Goal: Task Accomplishment & Management: Manage account settings

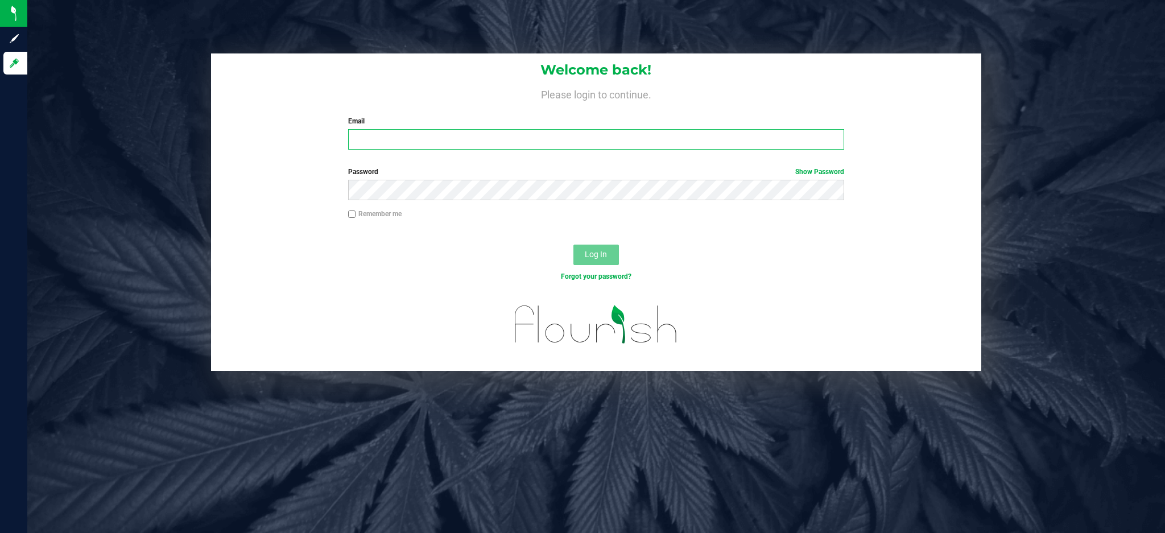
click at [438, 140] on input "Email" at bounding box center [596, 139] width 496 height 20
type input "[EMAIL_ADDRESS][DOMAIN_NAME]"
click at [573, 245] on button "Log In" at bounding box center [596, 255] width 46 height 20
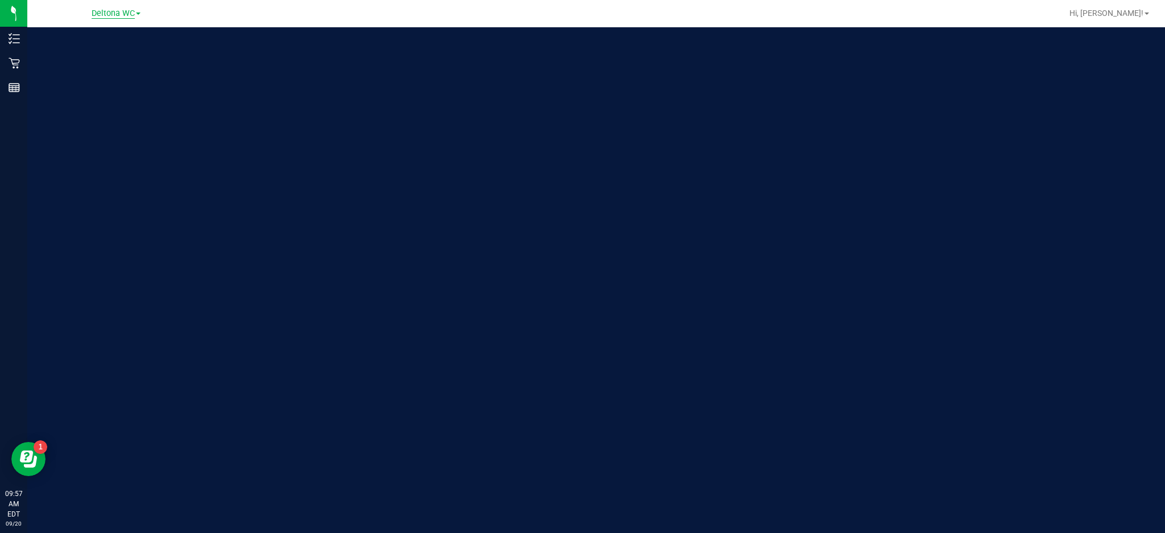
click at [129, 9] on span "Deltona WC" at bounding box center [113, 14] width 43 height 10
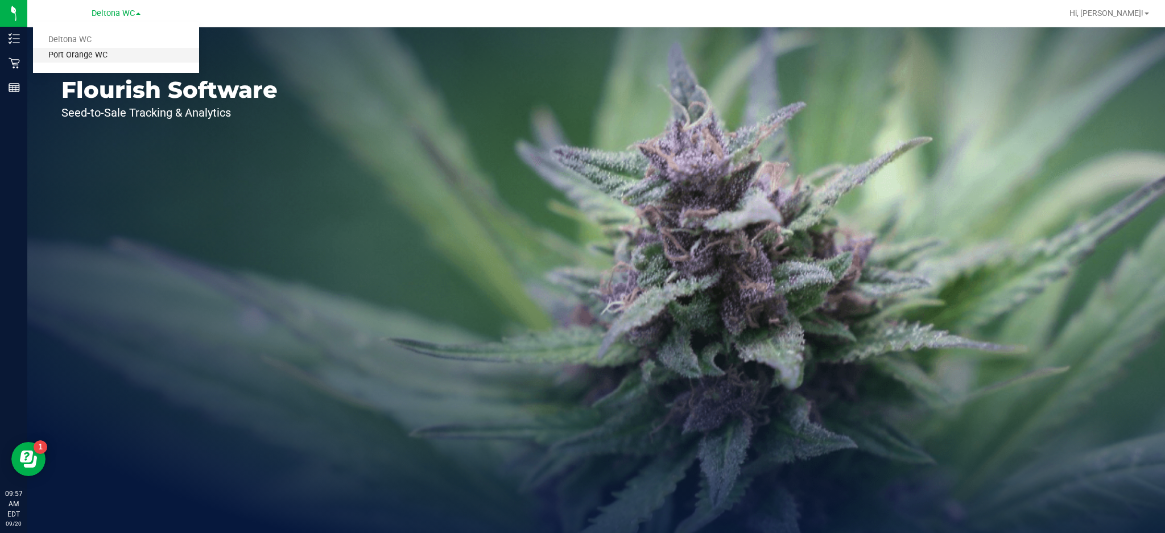
click at [114, 62] on link "Port Orange WC" at bounding box center [116, 55] width 166 height 15
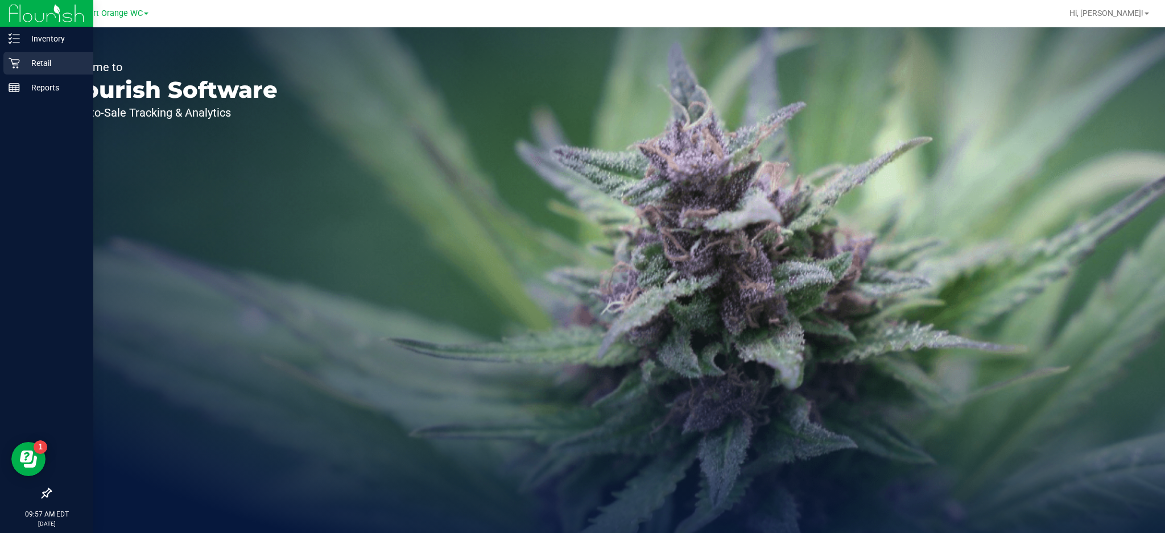
click at [21, 61] on p "Retail" at bounding box center [54, 63] width 68 height 14
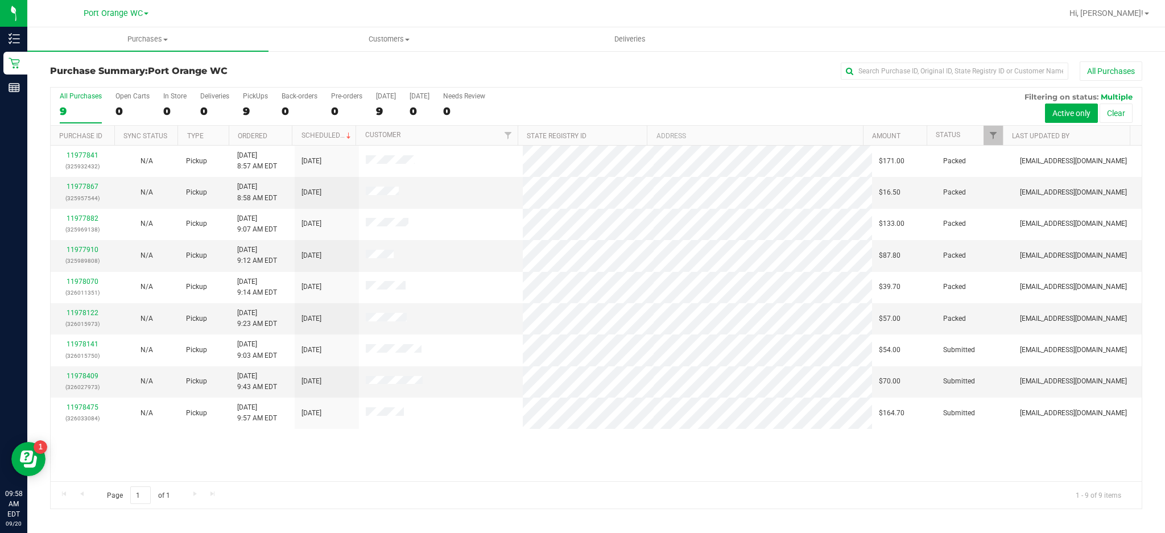
click at [331, 447] on div "11977841 (325932432) N/A Pickup [DATE] 8:57 AM EDT 9/20/2025 $171.00 Packed [EM…" at bounding box center [596, 314] width 1091 height 336
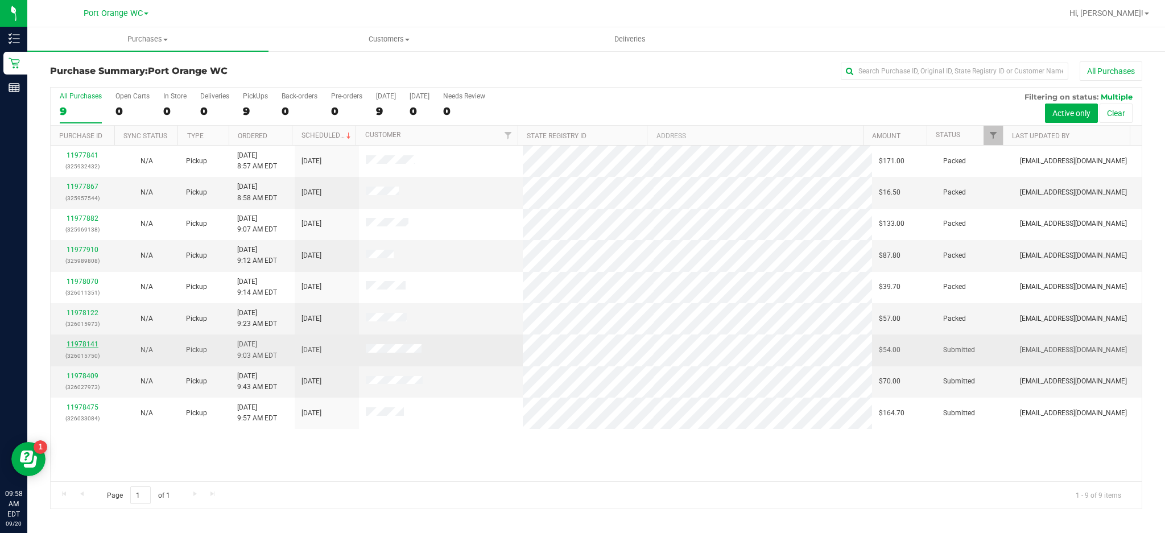
click at [86, 347] on link "11978141" at bounding box center [83, 344] width 32 height 8
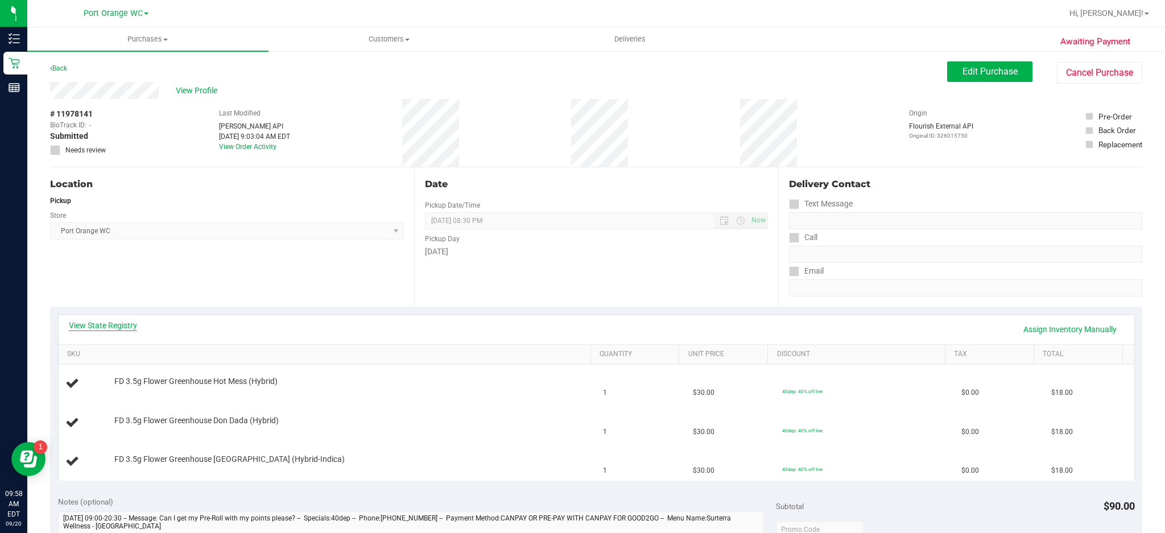
click at [128, 326] on link "View State Registry" at bounding box center [103, 325] width 68 height 11
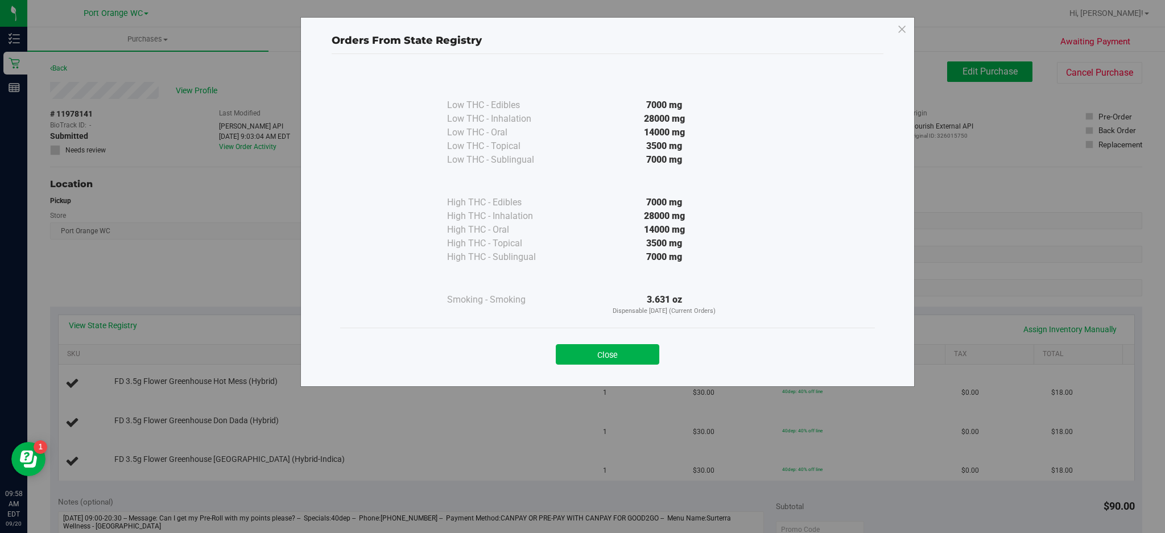
click at [619, 325] on div "Low THC - Edibles 7000 mg Low THC - Inhalation" at bounding box center [607, 198] width 535 height 258
click at [616, 350] on button "Close" at bounding box center [608, 354] width 104 height 20
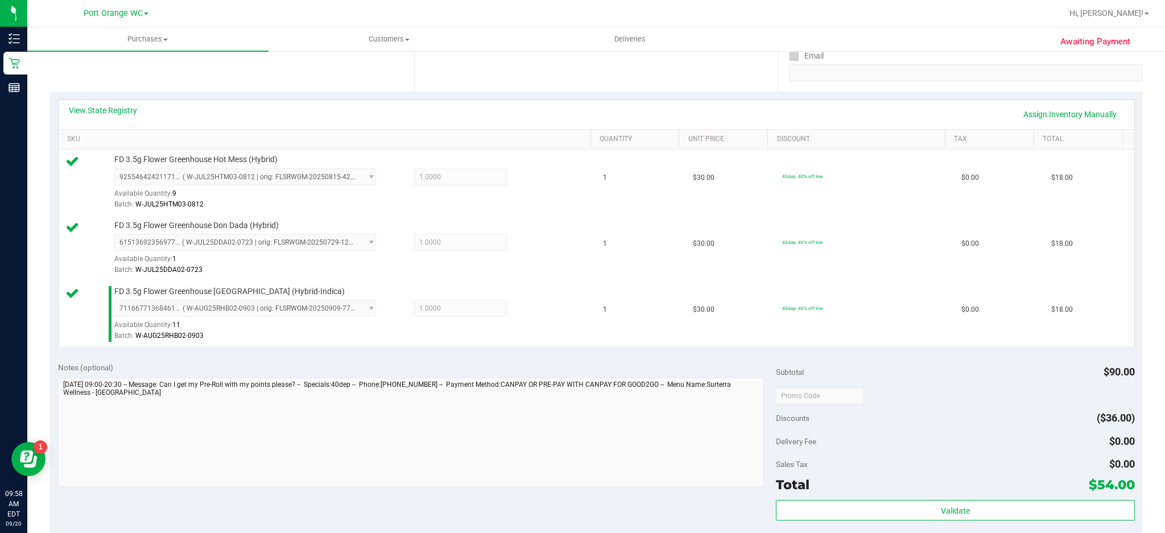
scroll to position [235, 0]
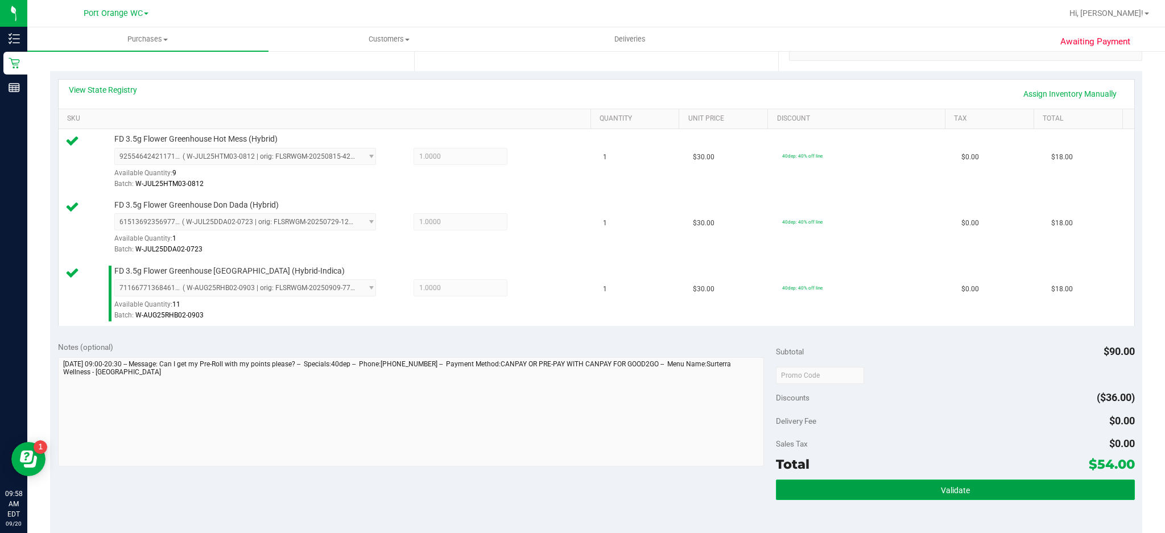
click at [928, 493] on button "Validate" at bounding box center [955, 490] width 359 height 20
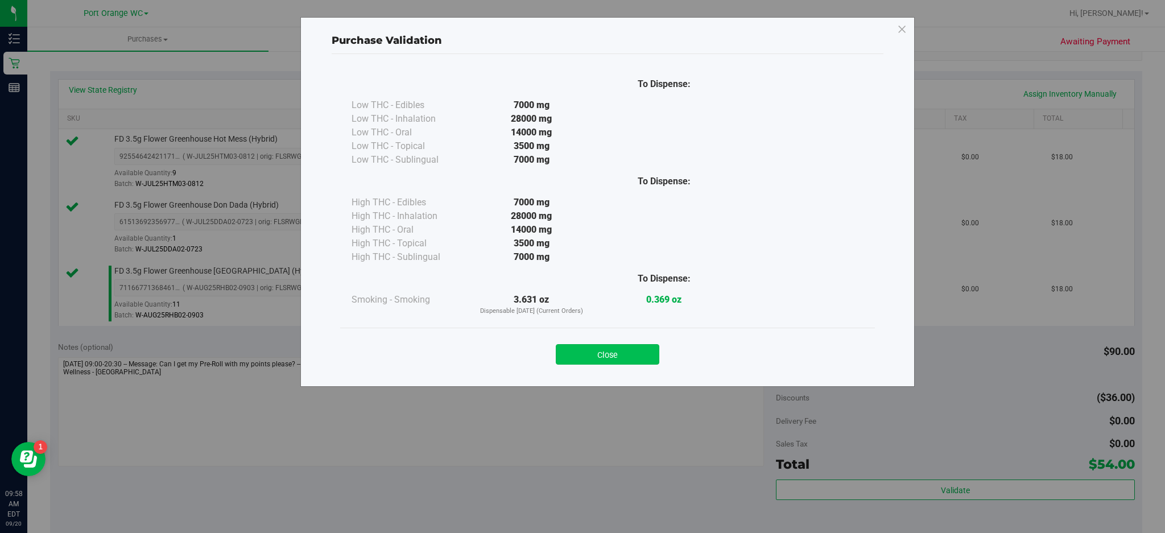
click at [621, 355] on button "Close" at bounding box center [608, 354] width 104 height 20
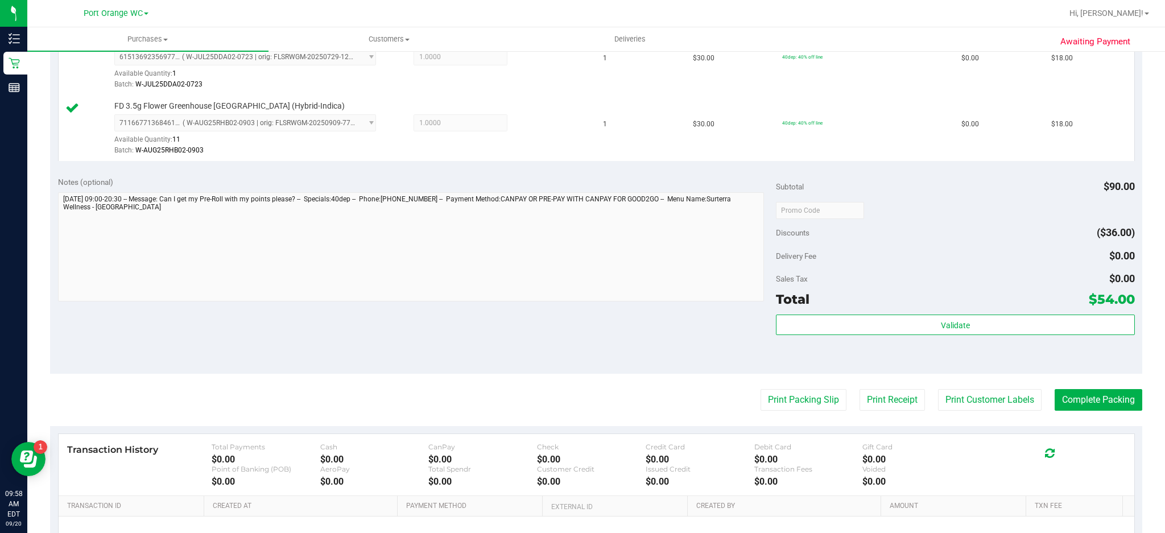
scroll to position [407, 0]
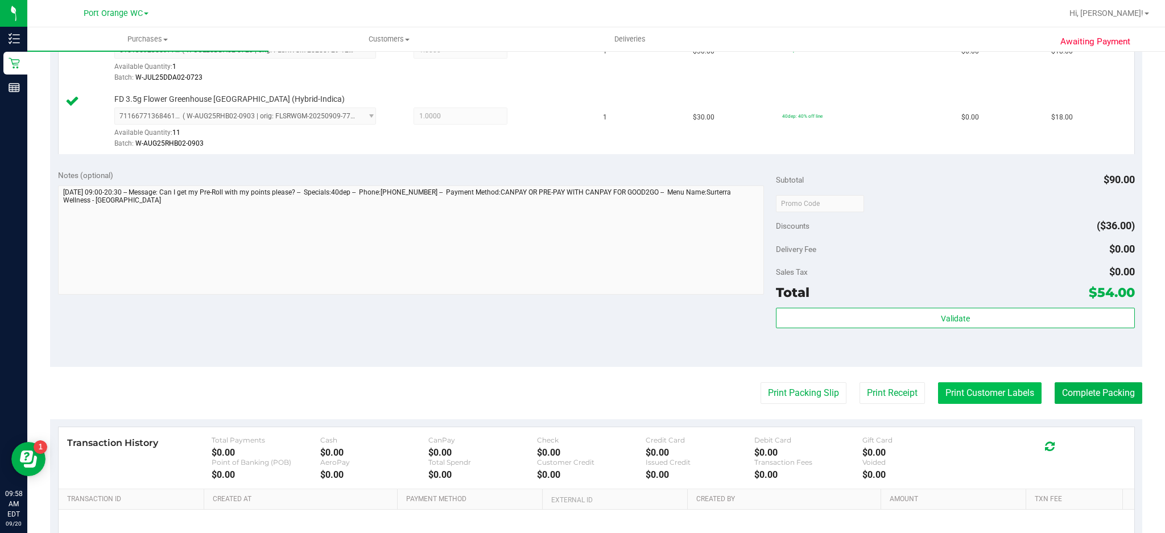
click at [995, 398] on button "Print Customer Labels" at bounding box center [990, 393] width 104 height 22
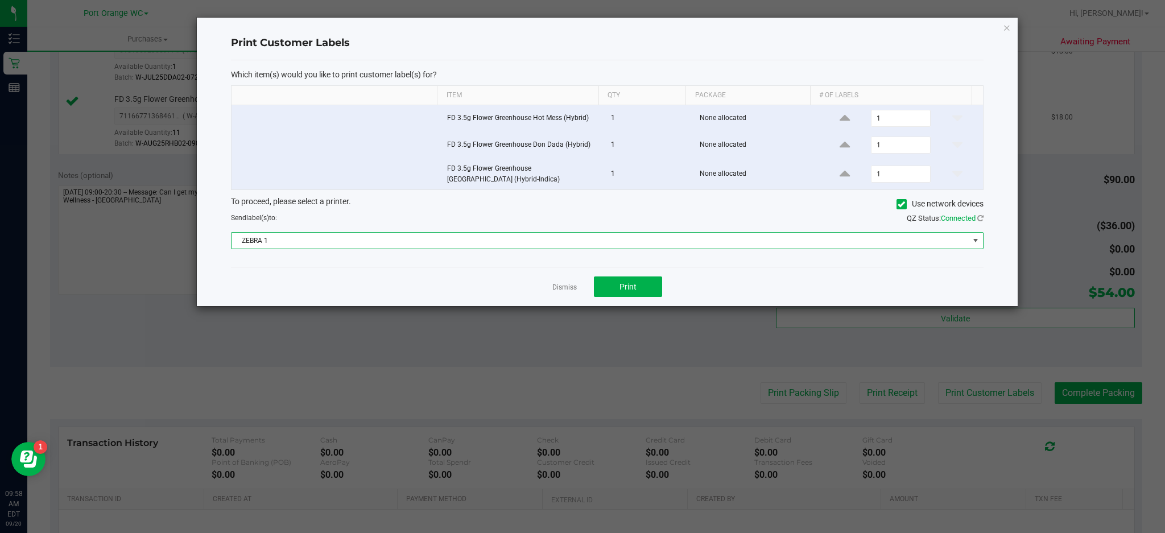
click at [974, 241] on span at bounding box center [975, 240] width 9 height 9
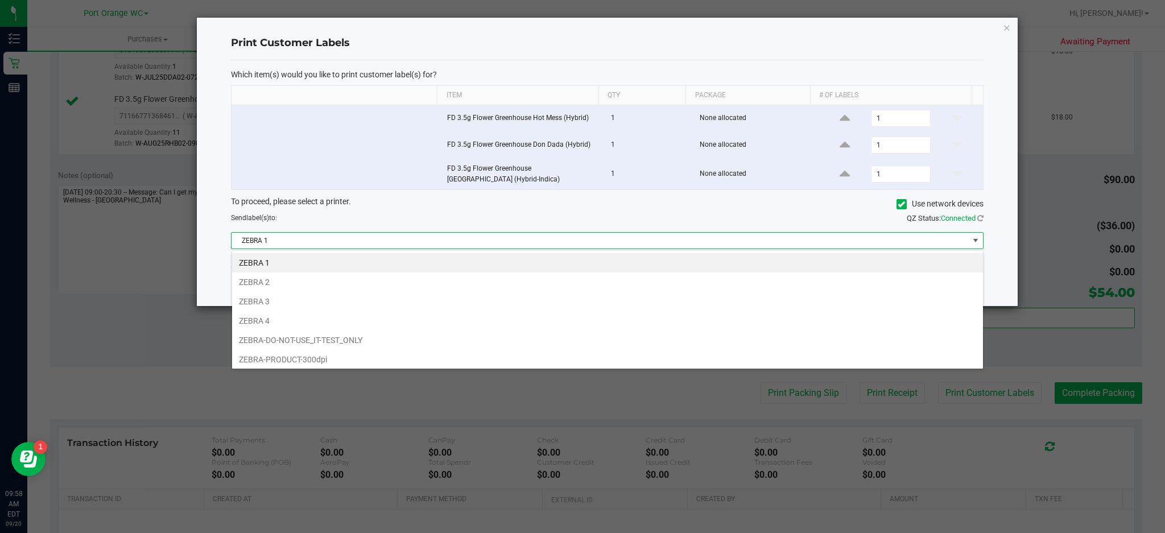
scroll to position [17, 752]
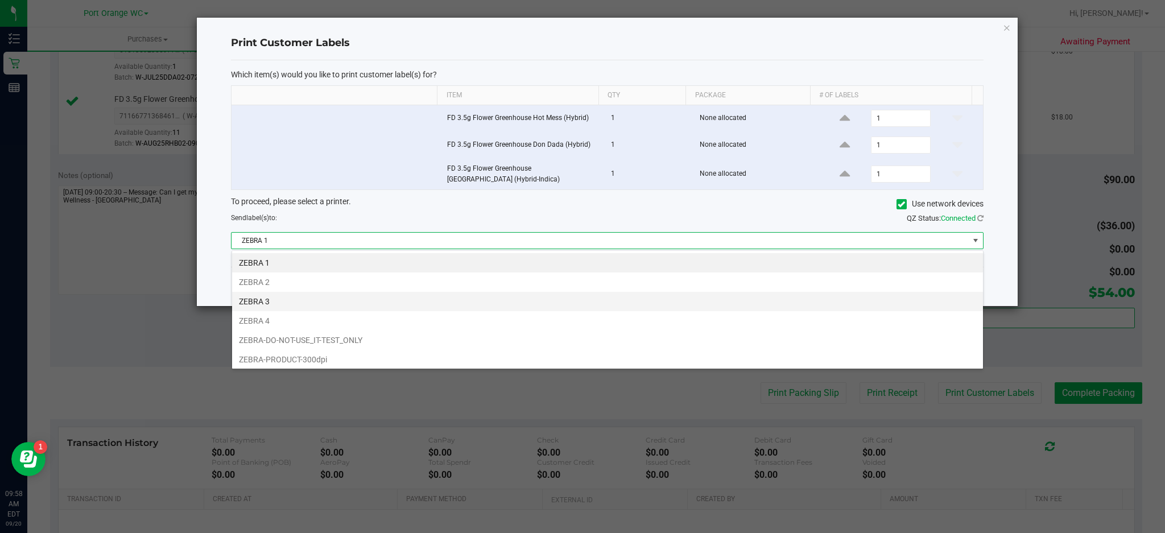
click at [262, 302] on li "ZEBRA 3" at bounding box center [607, 301] width 751 height 19
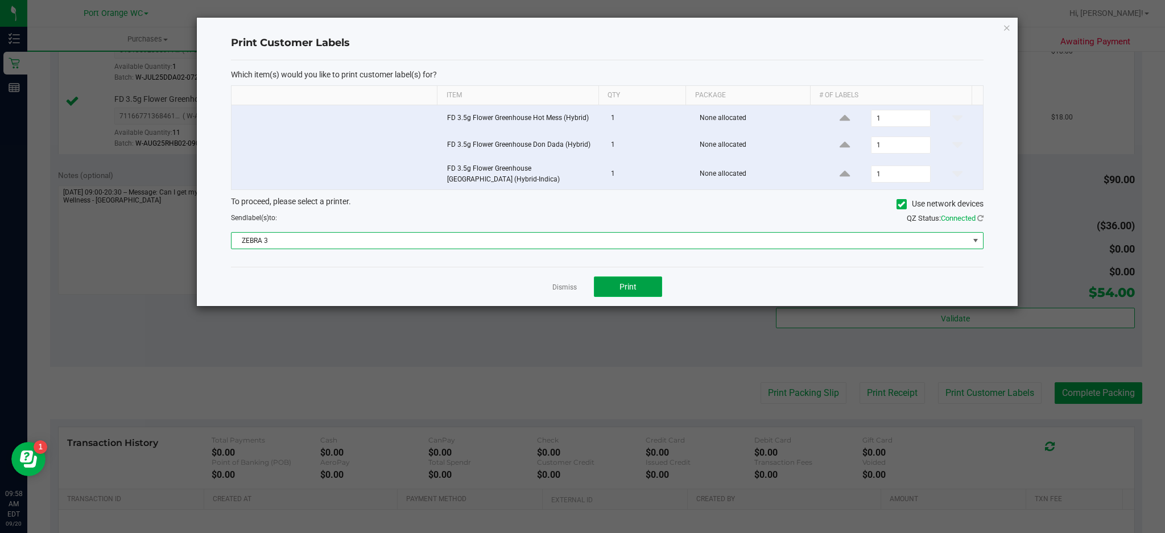
click at [642, 291] on button "Print" at bounding box center [628, 286] width 68 height 20
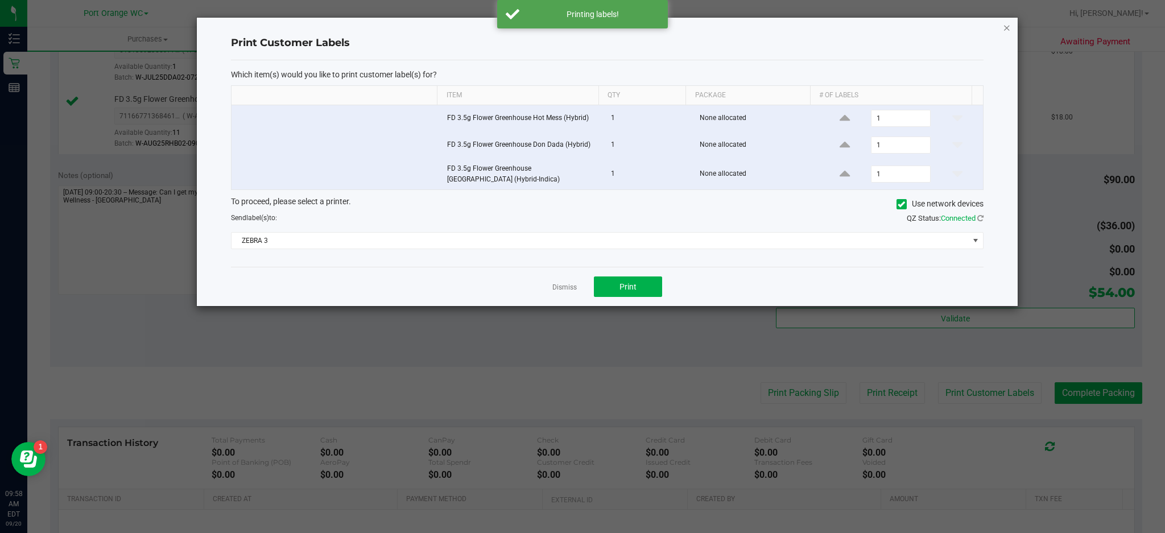
click at [1006, 26] on icon "button" at bounding box center [1007, 27] width 8 height 14
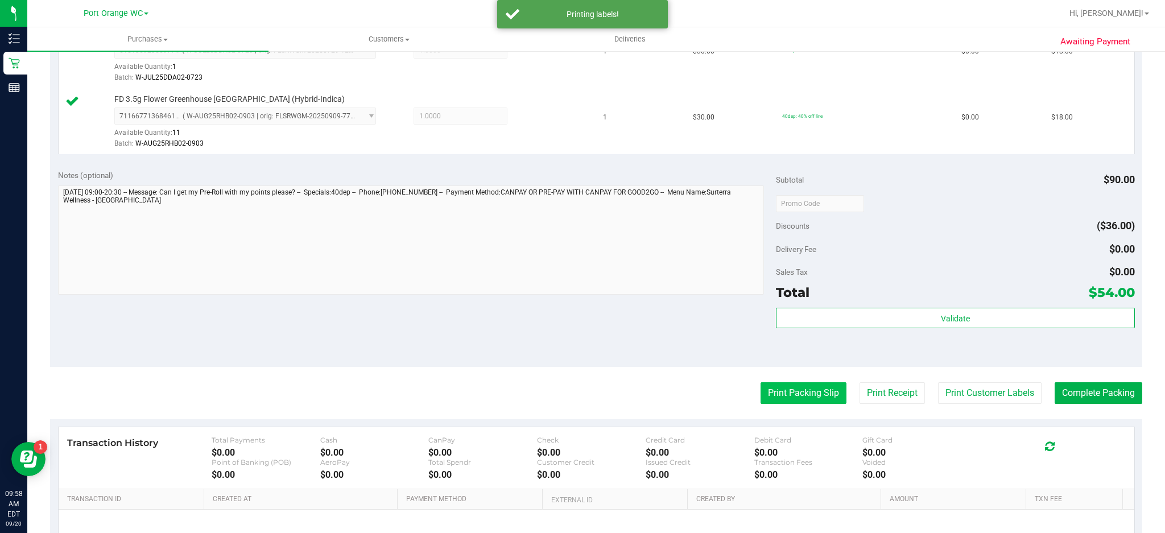
click at [812, 392] on button "Print Packing Slip" at bounding box center [803, 393] width 86 height 22
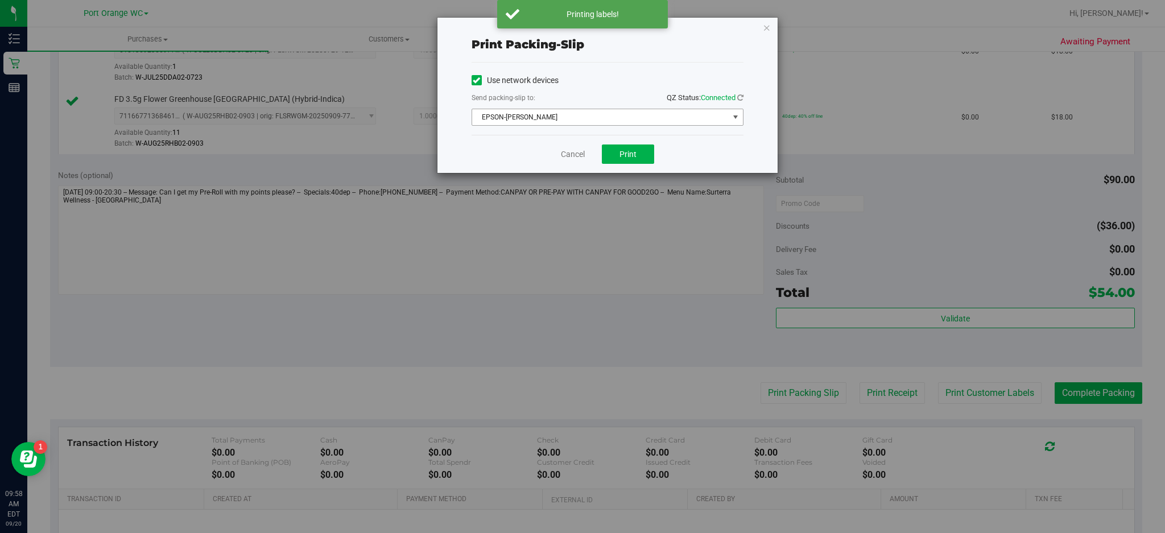
click at [735, 115] on span "select" at bounding box center [735, 117] width 9 height 9
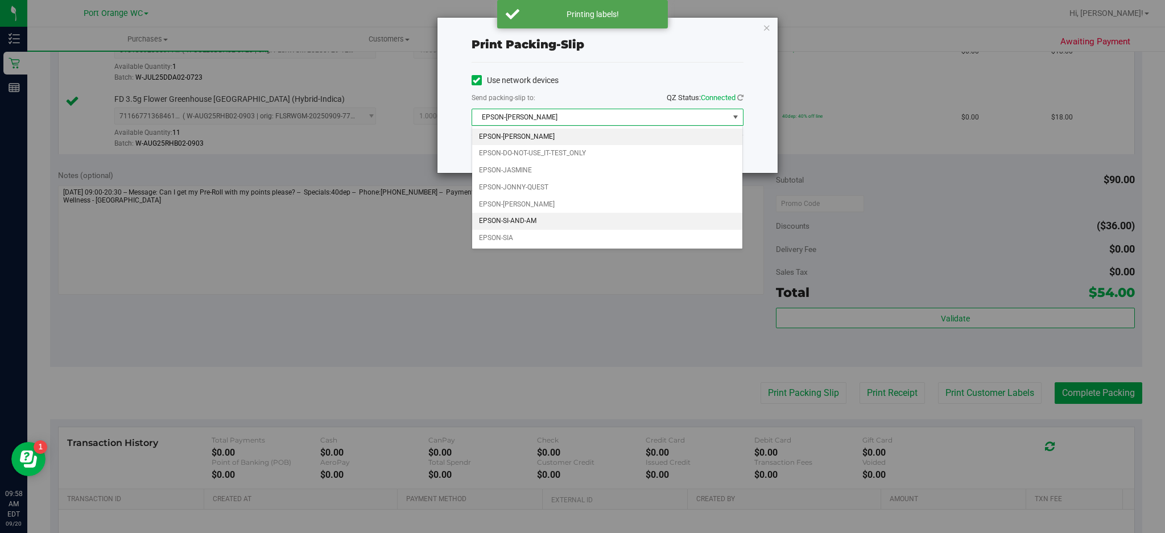
click at [534, 222] on li "EPSON-SI-AND-AM" at bounding box center [607, 221] width 271 height 17
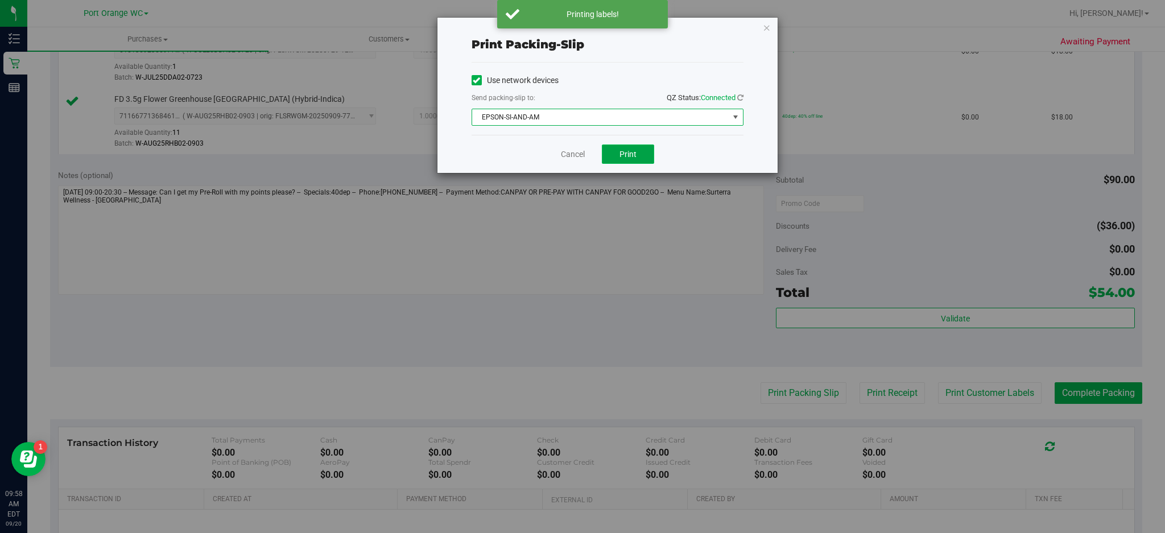
click at [648, 156] on button "Print" at bounding box center [628, 153] width 52 height 19
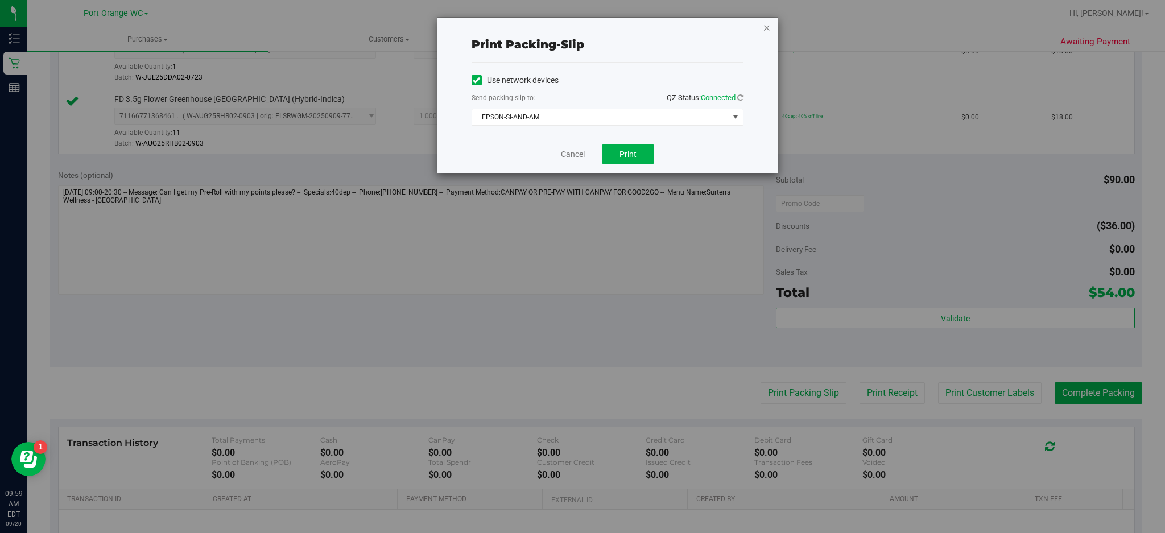
click at [766, 24] on icon "button" at bounding box center [767, 27] width 8 height 14
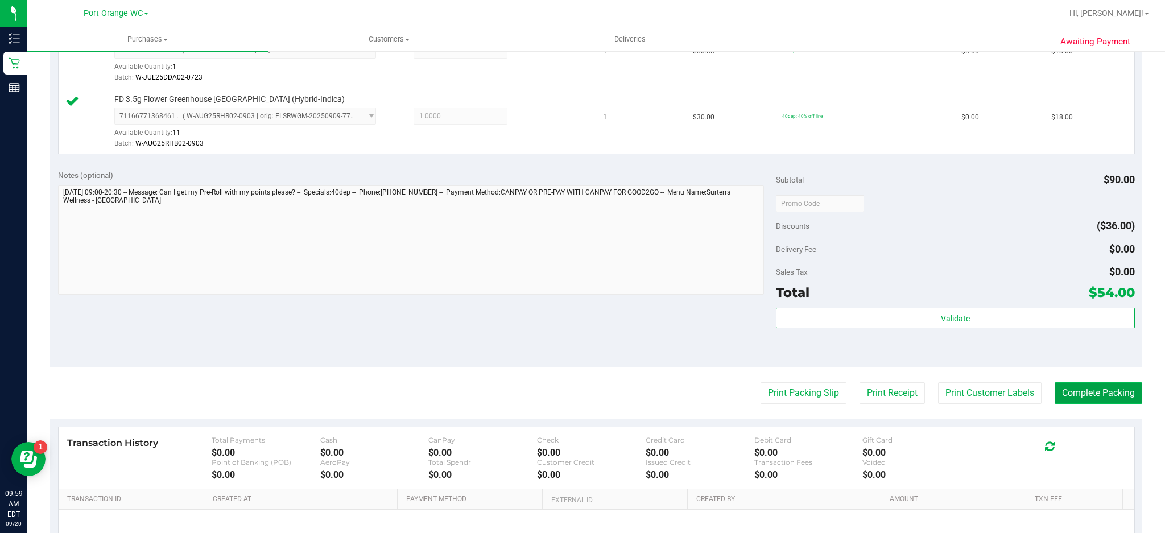
click at [1102, 394] on button "Complete Packing" at bounding box center [1099, 393] width 88 height 22
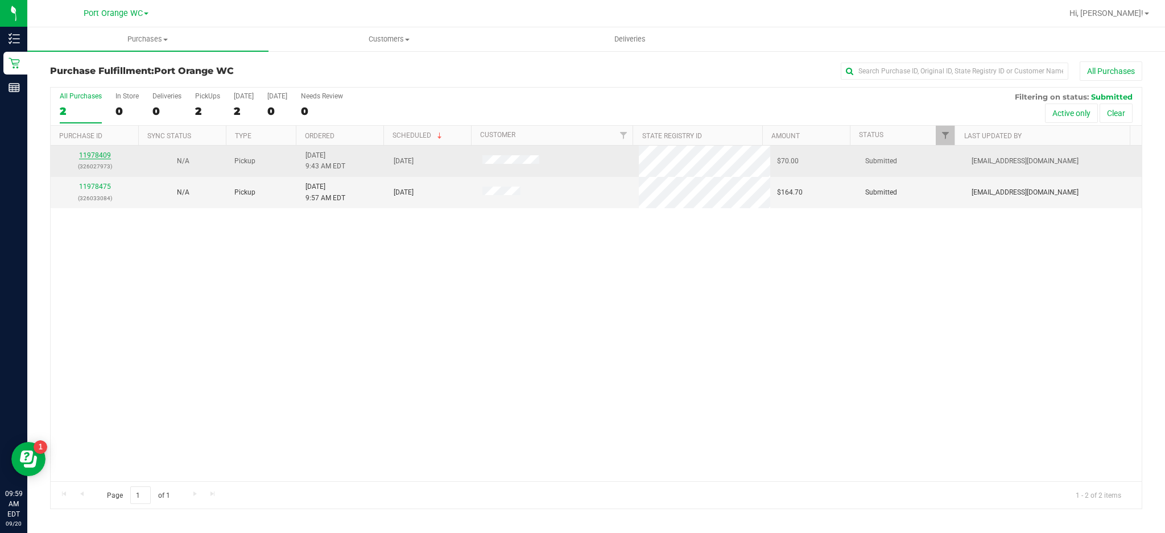
click at [108, 158] on link "11978409" at bounding box center [95, 155] width 32 height 8
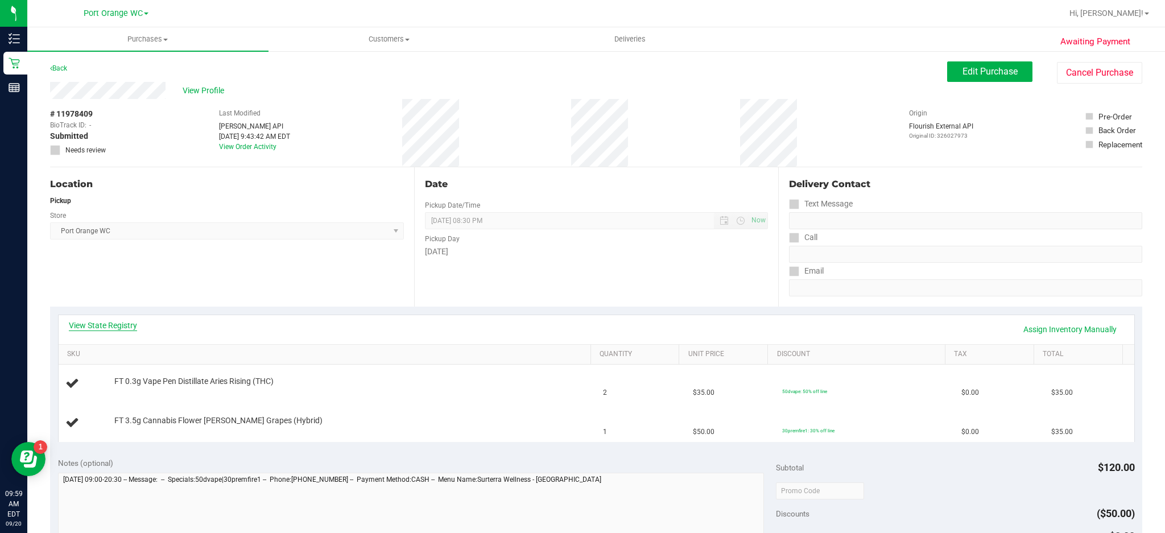
click at [122, 326] on link "View State Registry" at bounding box center [103, 325] width 68 height 11
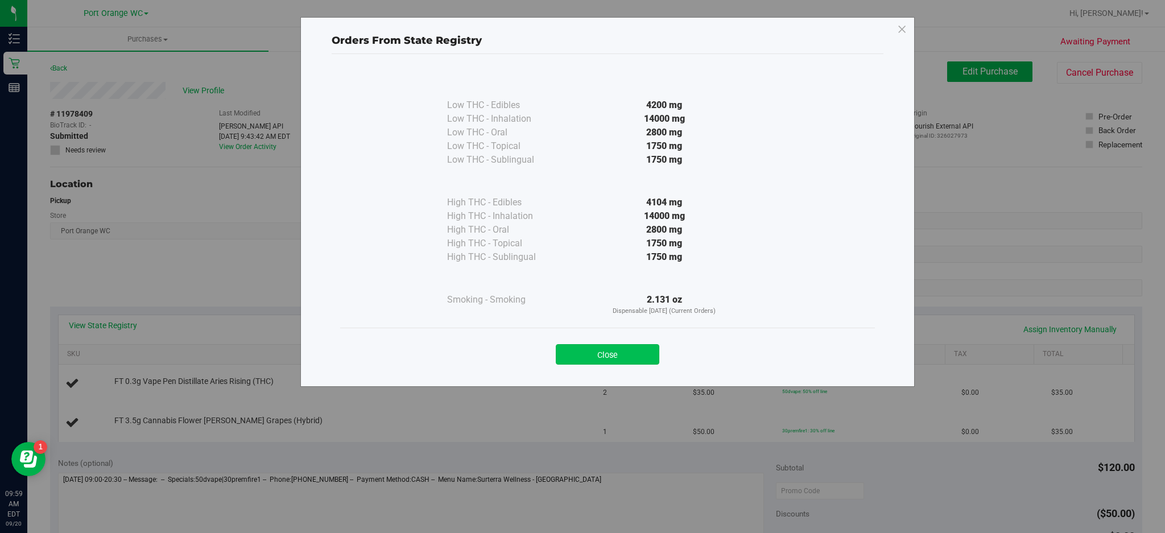
click at [610, 350] on button "Close" at bounding box center [608, 354] width 104 height 20
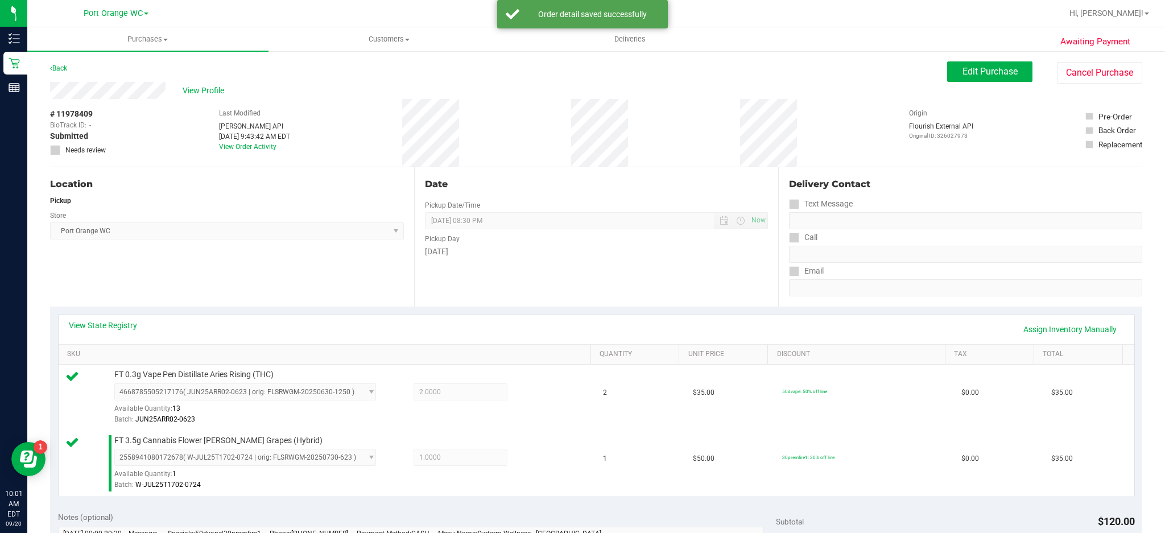
scroll to position [183, 0]
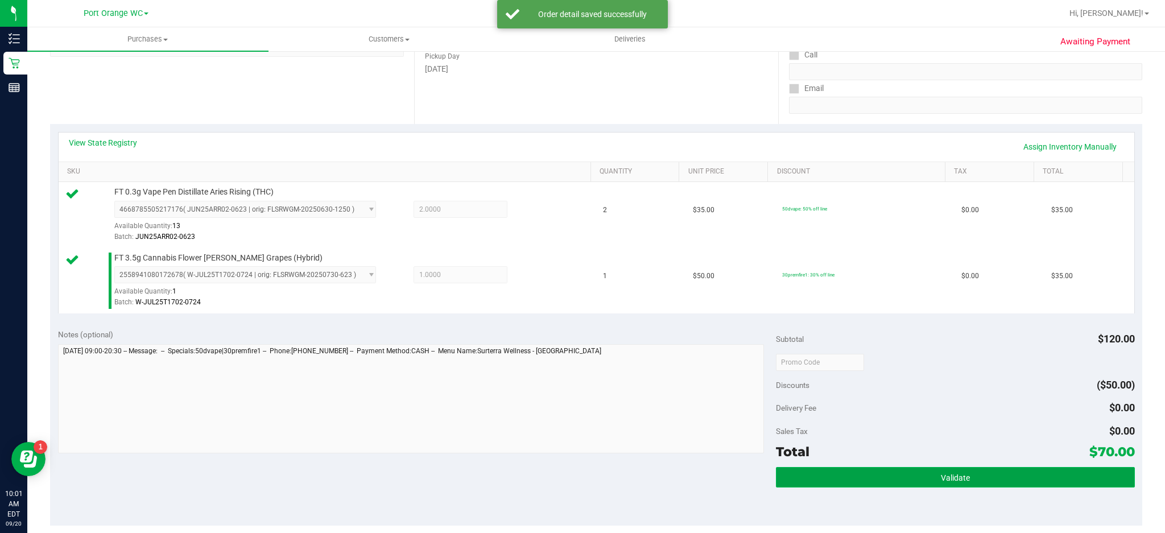
click at [958, 481] on span "Validate" at bounding box center [955, 477] width 29 height 9
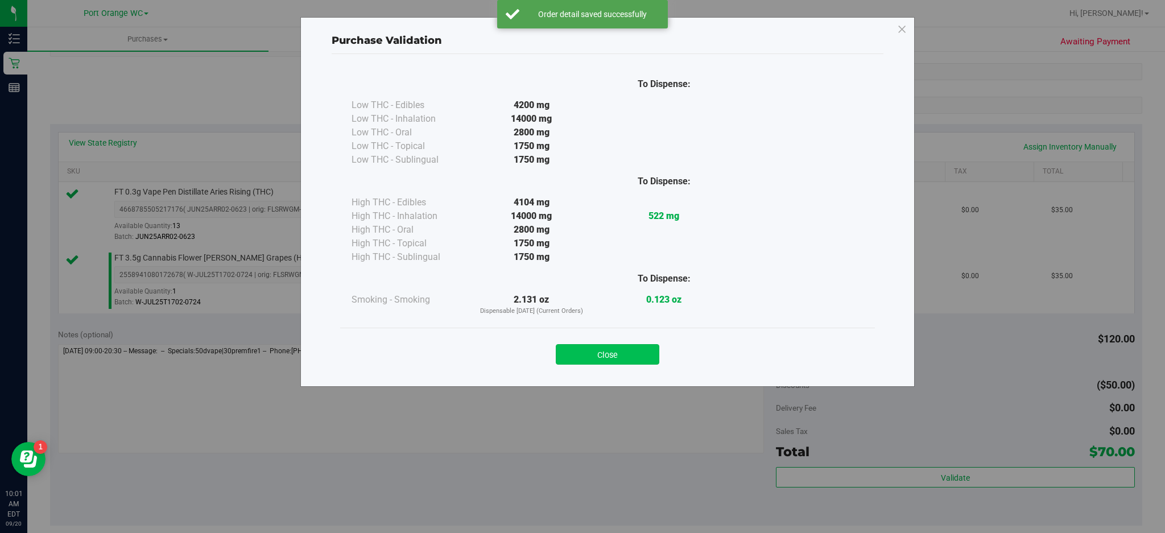
click at [630, 357] on button "Close" at bounding box center [608, 354] width 104 height 20
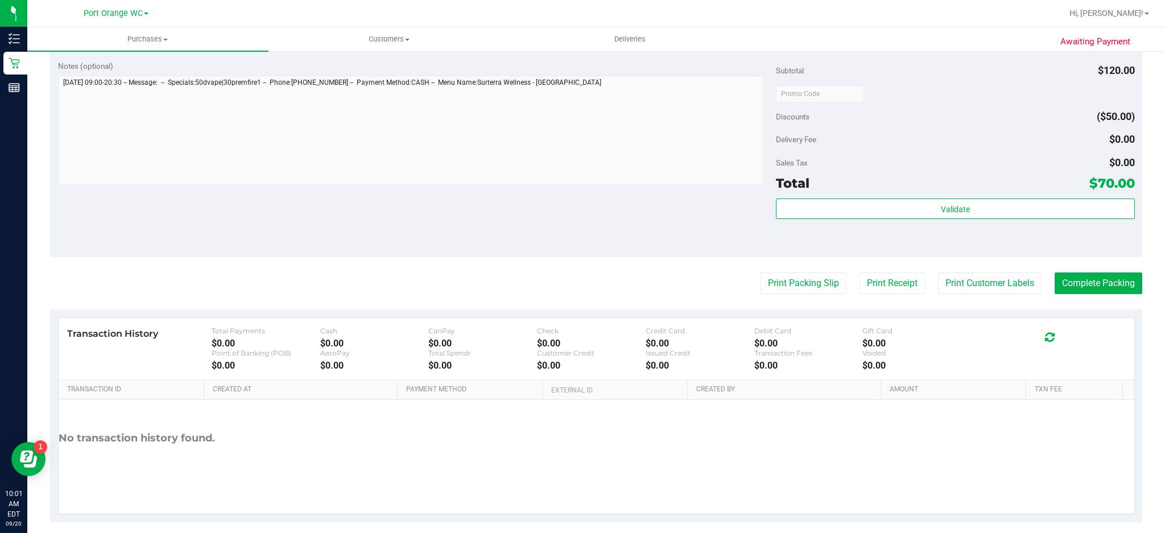
scroll to position [458, 0]
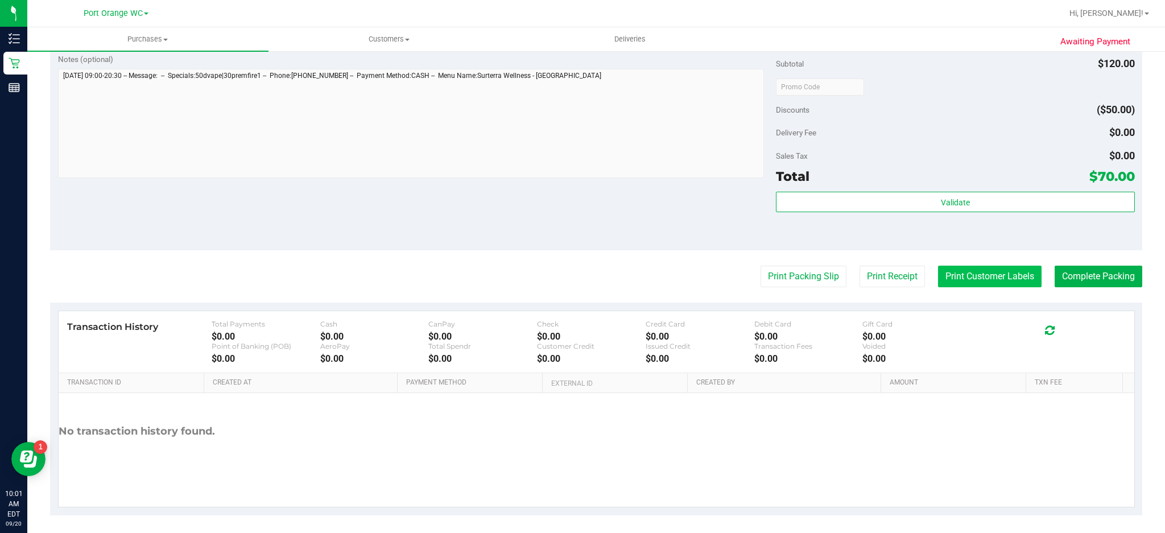
click at [998, 276] on button "Print Customer Labels" at bounding box center [990, 277] width 104 height 22
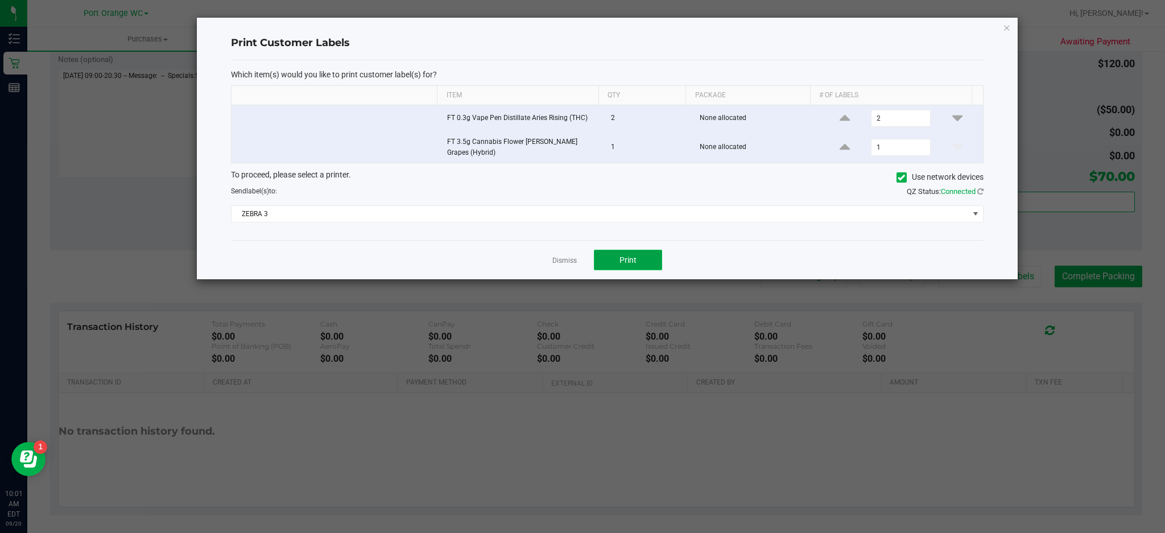
click at [645, 268] on button "Print" at bounding box center [628, 260] width 68 height 20
click at [1008, 26] on icon "button" at bounding box center [1007, 27] width 8 height 14
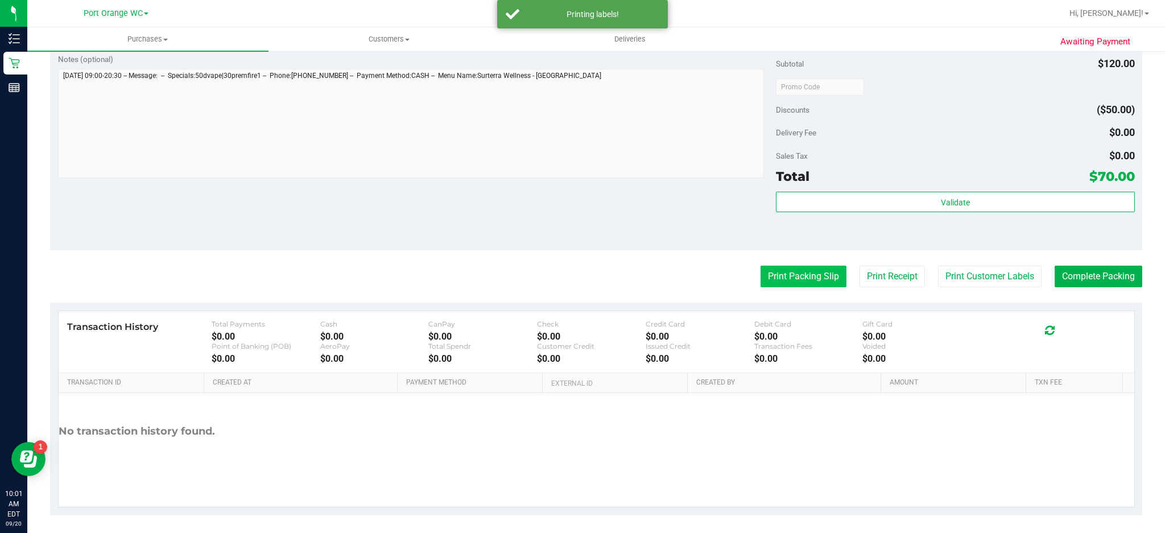
click at [816, 275] on button "Print Packing Slip" at bounding box center [803, 277] width 86 height 22
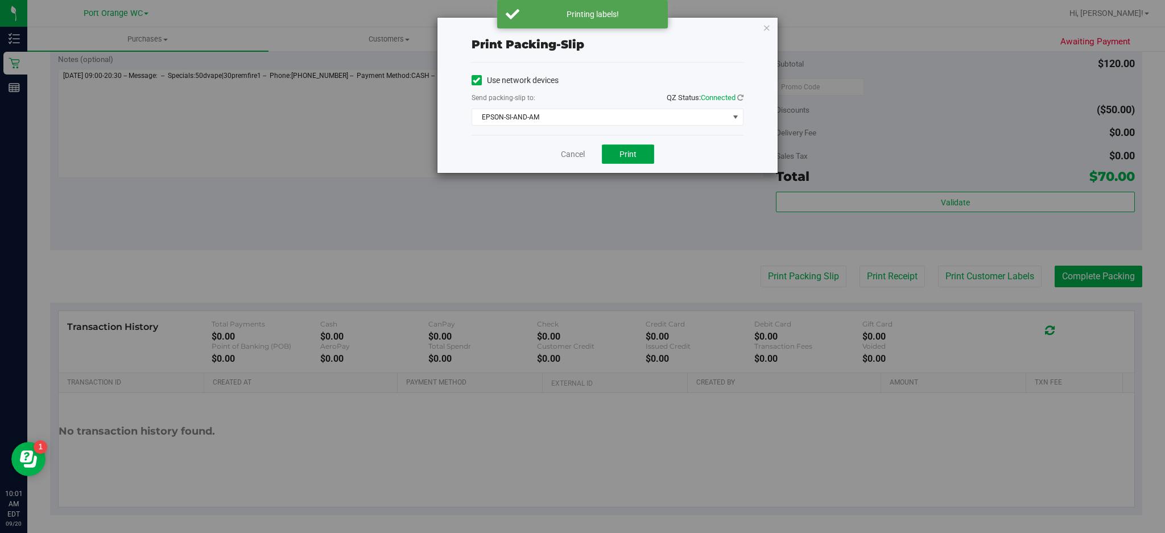
click at [642, 159] on button "Print" at bounding box center [628, 153] width 52 height 19
click at [766, 24] on icon "button" at bounding box center [767, 27] width 8 height 14
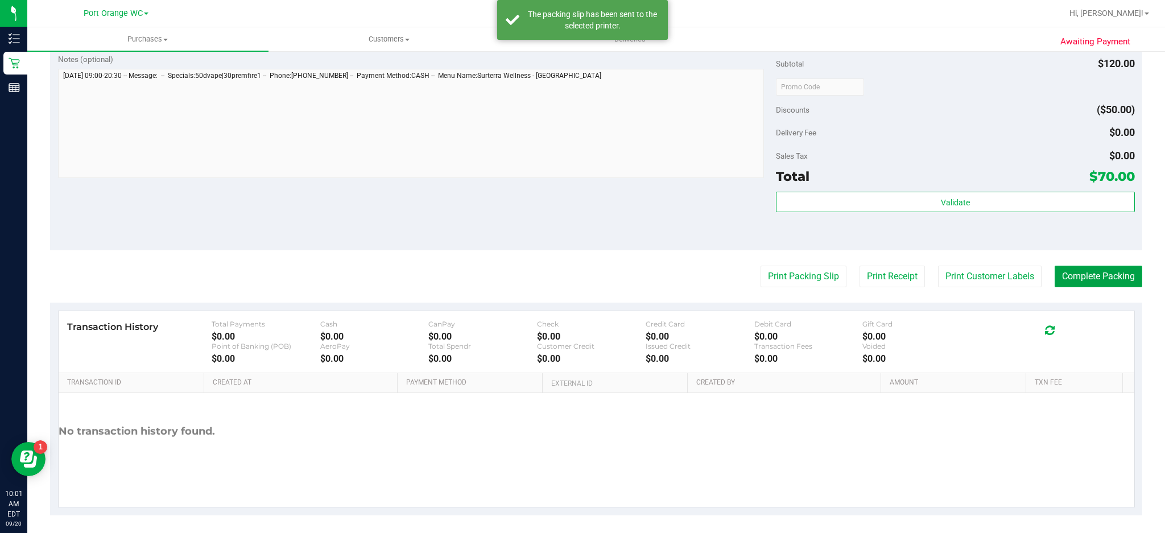
click at [1110, 275] on button "Complete Packing" at bounding box center [1099, 277] width 88 height 22
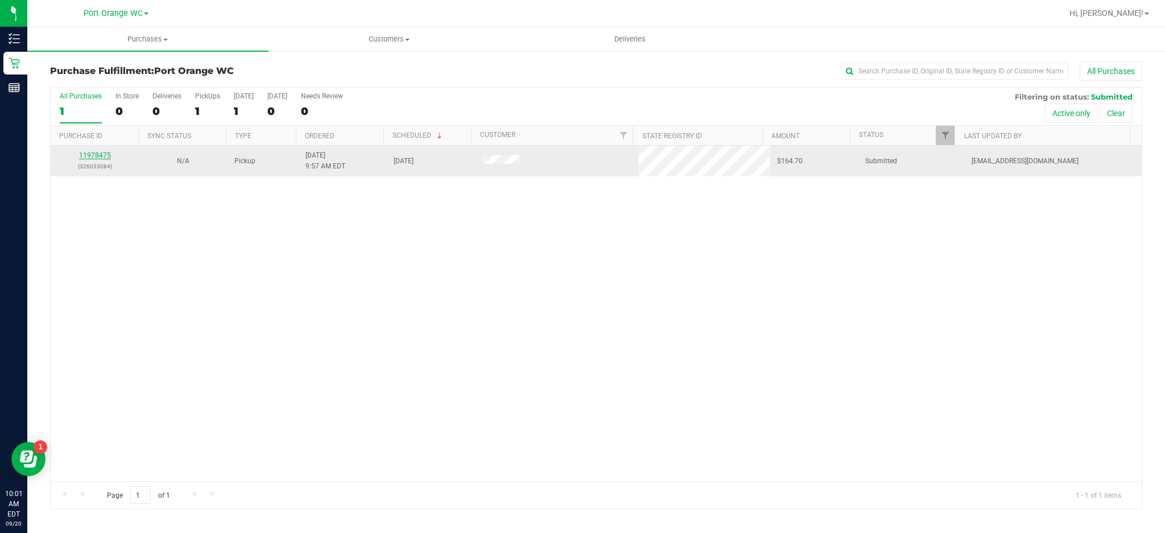
click at [88, 153] on link "11978475" at bounding box center [95, 155] width 32 height 8
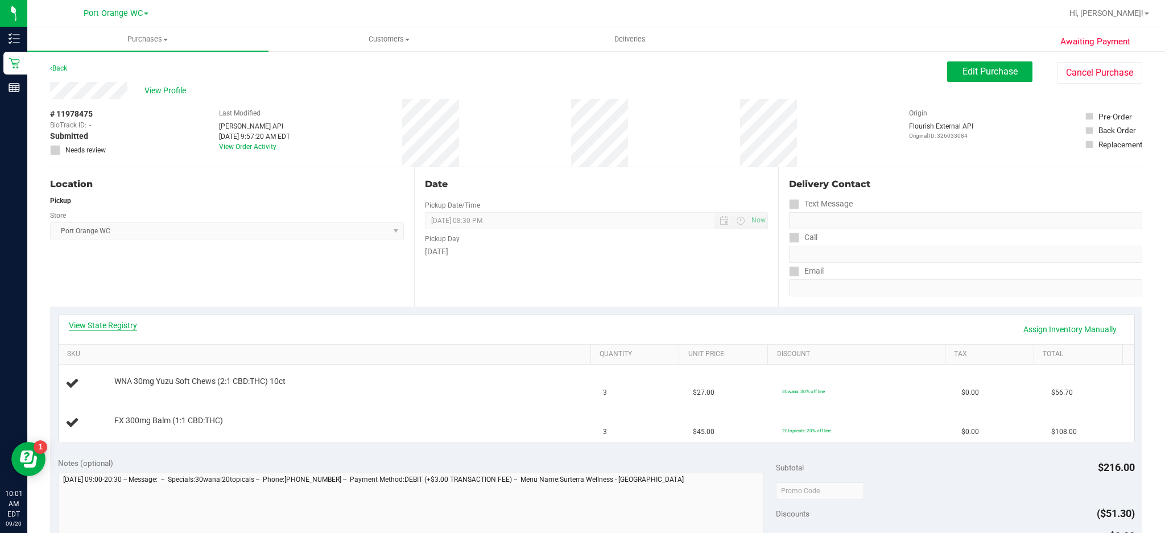
click at [102, 325] on link "View State Registry" at bounding box center [103, 325] width 68 height 11
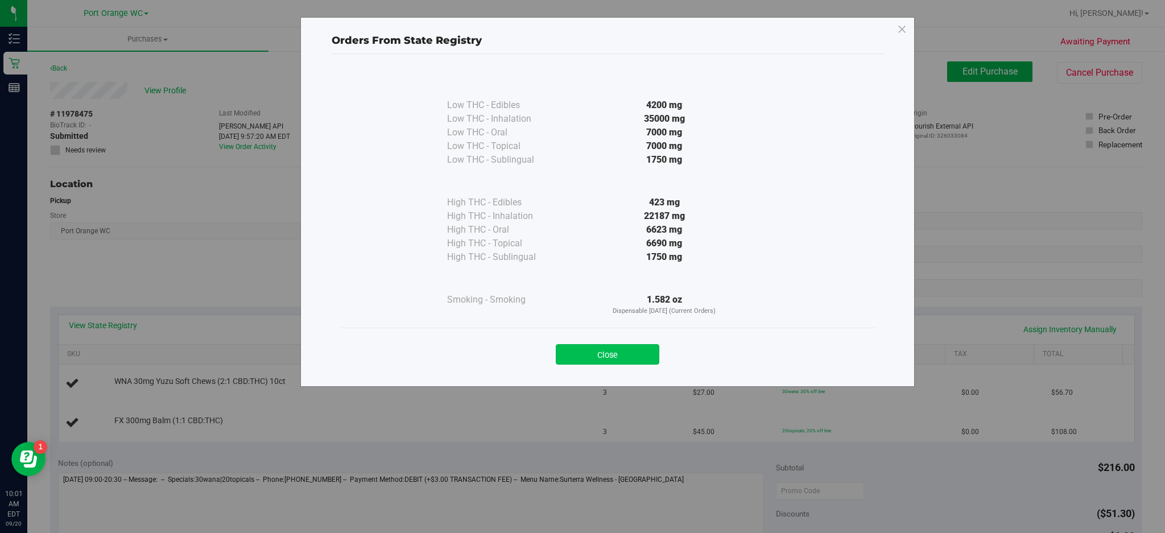
click at [606, 355] on button "Close" at bounding box center [608, 354] width 104 height 20
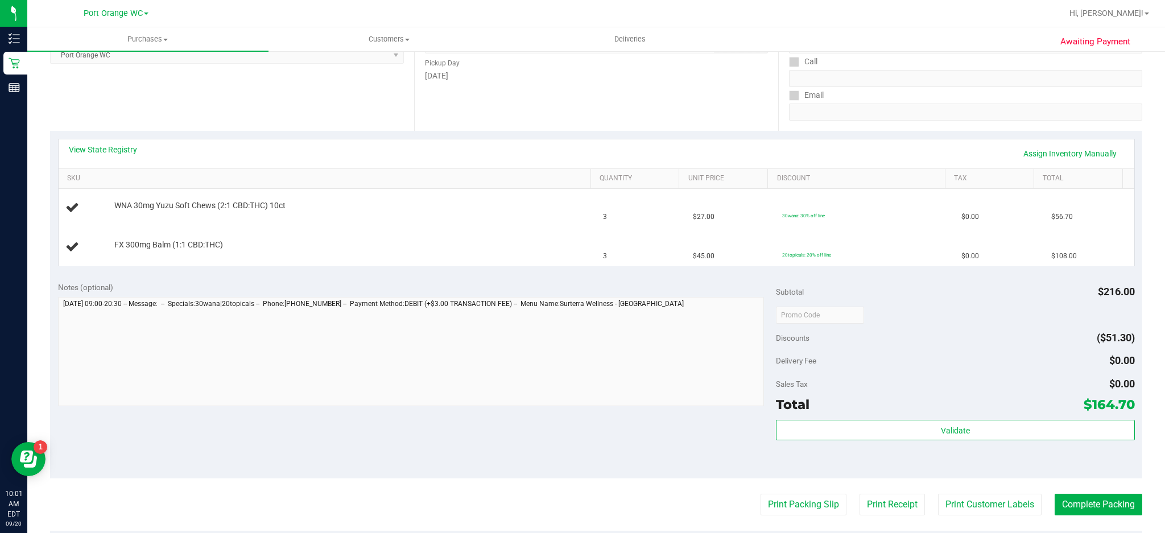
scroll to position [196, 0]
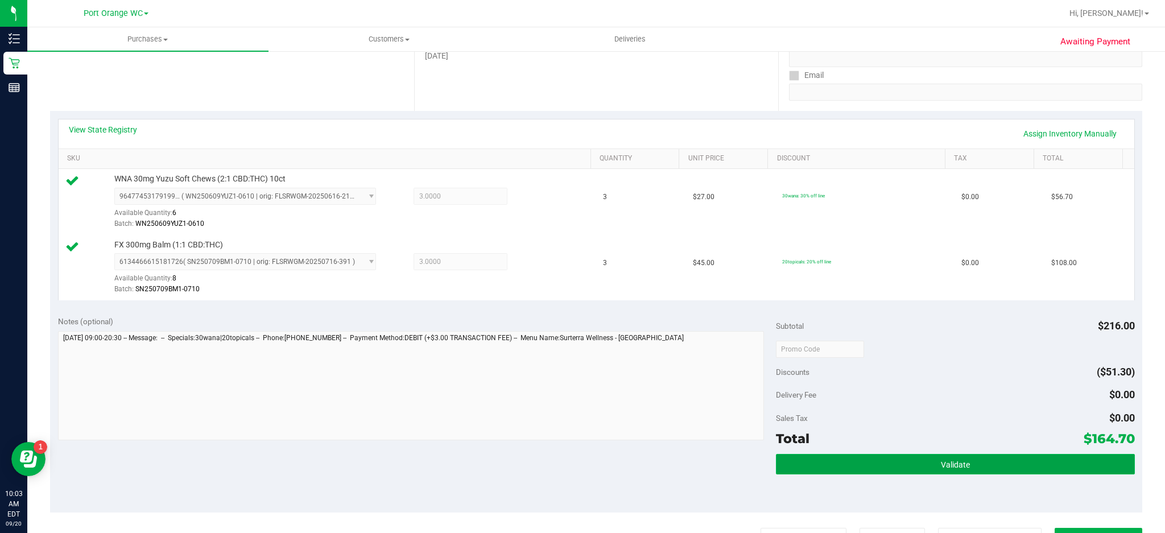
click at [974, 469] on button "Validate" at bounding box center [955, 464] width 359 height 20
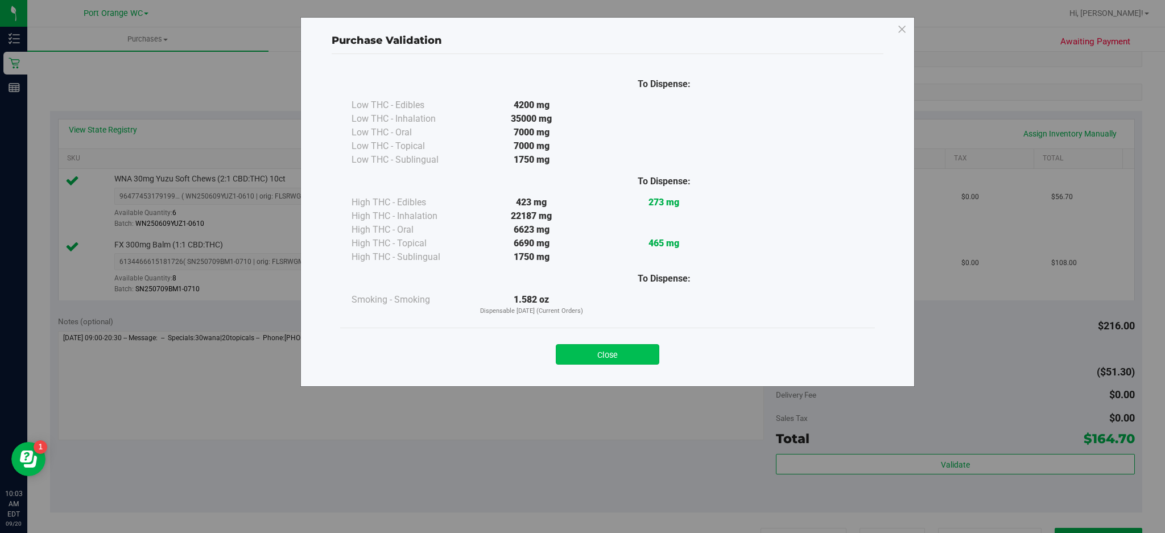
click at [626, 351] on button "Close" at bounding box center [608, 354] width 104 height 20
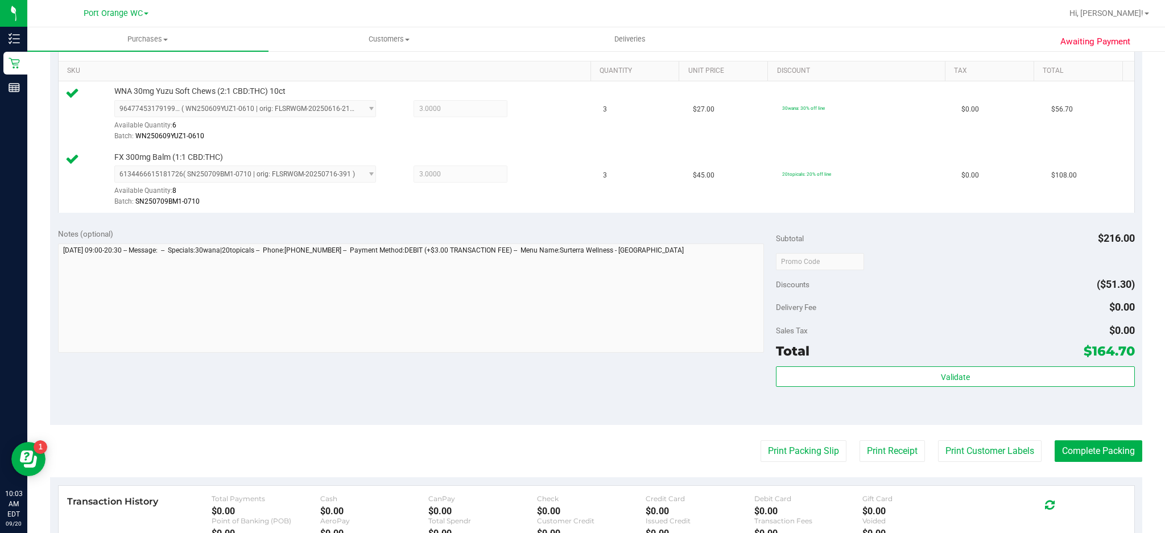
scroll to position [285, 0]
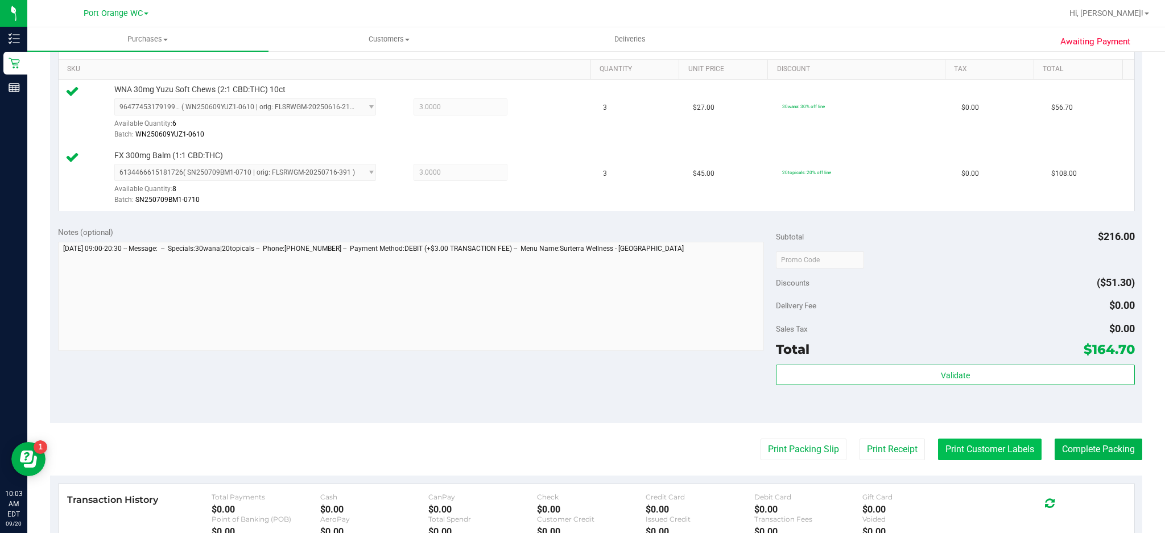
click at [1003, 453] on button "Print Customer Labels" at bounding box center [990, 450] width 104 height 22
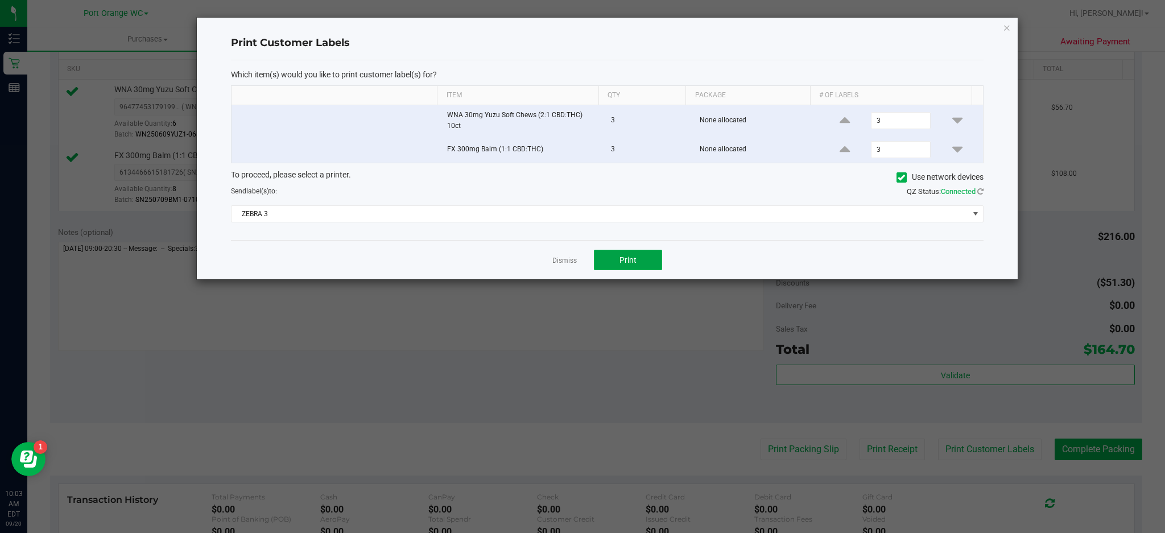
click at [642, 262] on button "Print" at bounding box center [628, 260] width 68 height 20
click at [1007, 22] on icon "button" at bounding box center [1007, 27] width 8 height 14
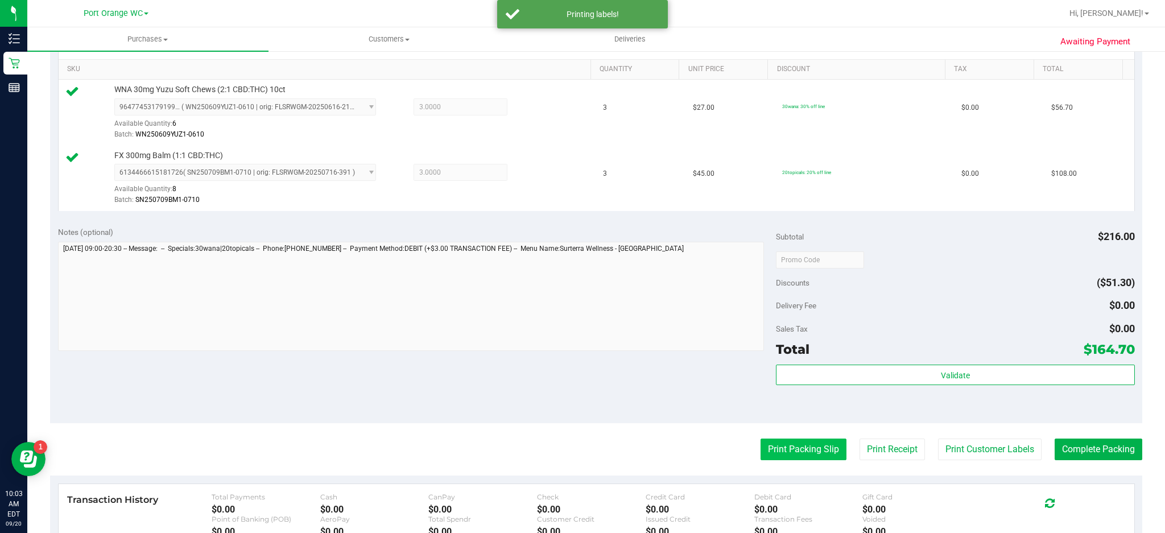
click at [811, 460] on button "Print Packing Slip" at bounding box center [803, 450] width 86 height 22
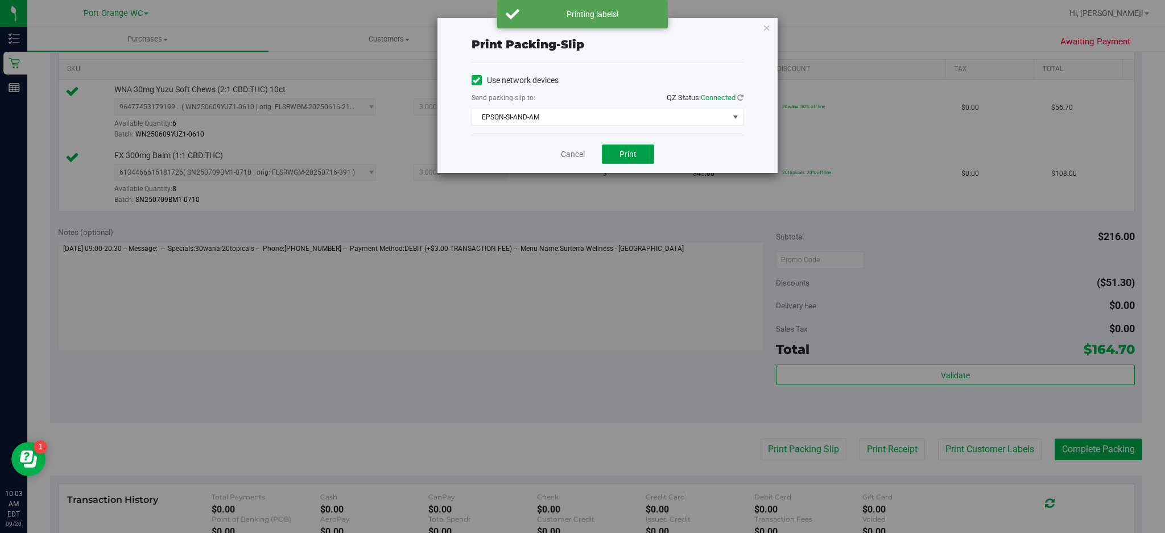
click at [628, 153] on span "Print" at bounding box center [627, 154] width 17 height 9
click at [766, 27] on icon "button" at bounding box center [767, 27] width 8 height 14
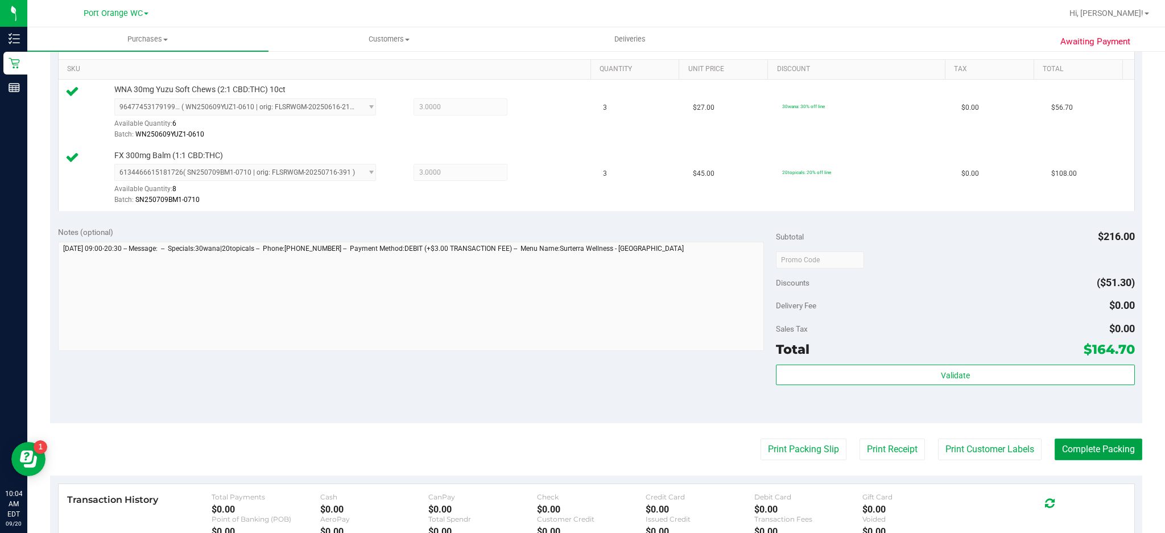
click at [1103, 457] on button "Complete Packing" at bounding box center [1099, 450] width 88 height 22
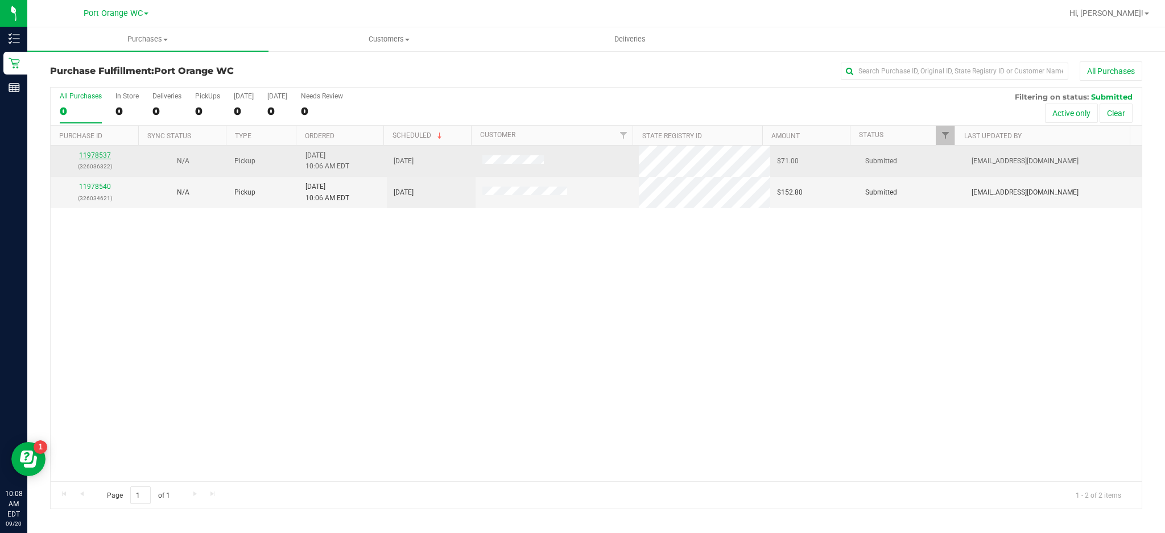
click at [104, 156] on link "11978537" at bounding box center [95, 155] width 32 height 8
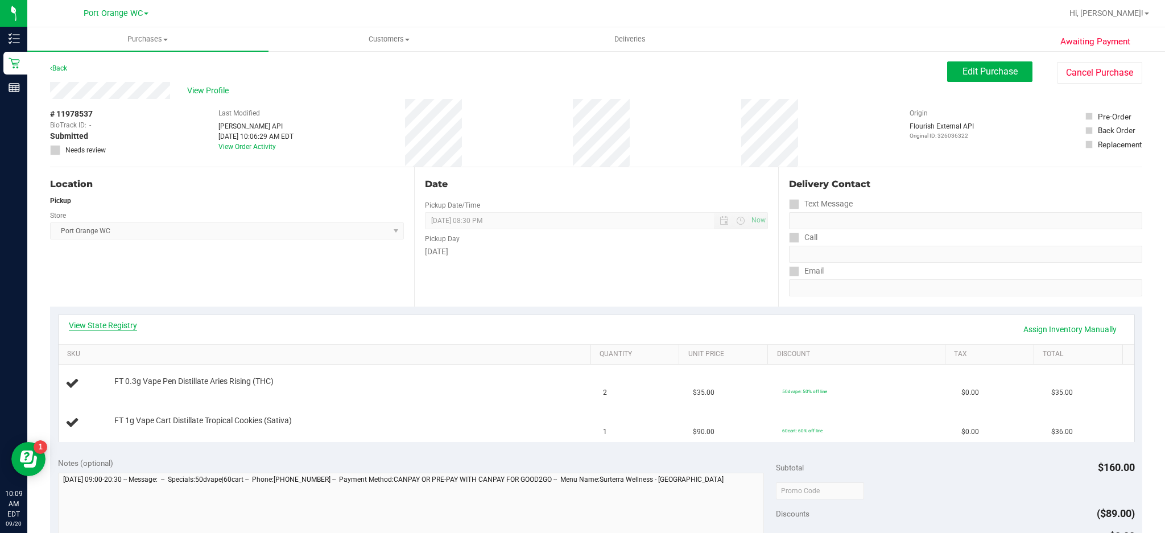
click at [106, 328] on link "View State Registry" at bounding box center [103, 325] width 68 height 11
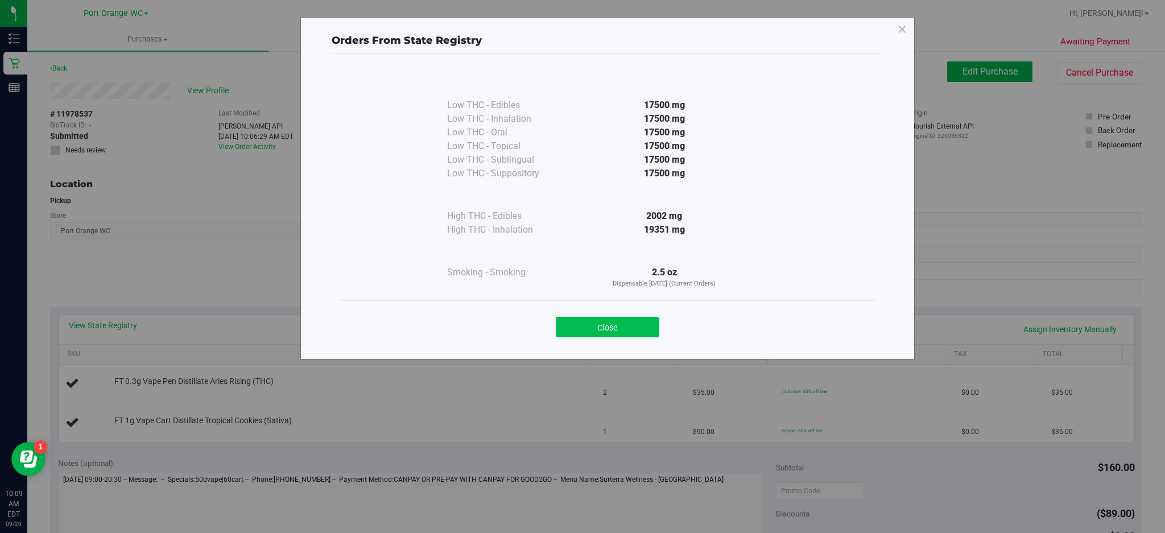
click at [601, 322] on button "Close" at bounding box center [608, 327] width 104 height 20
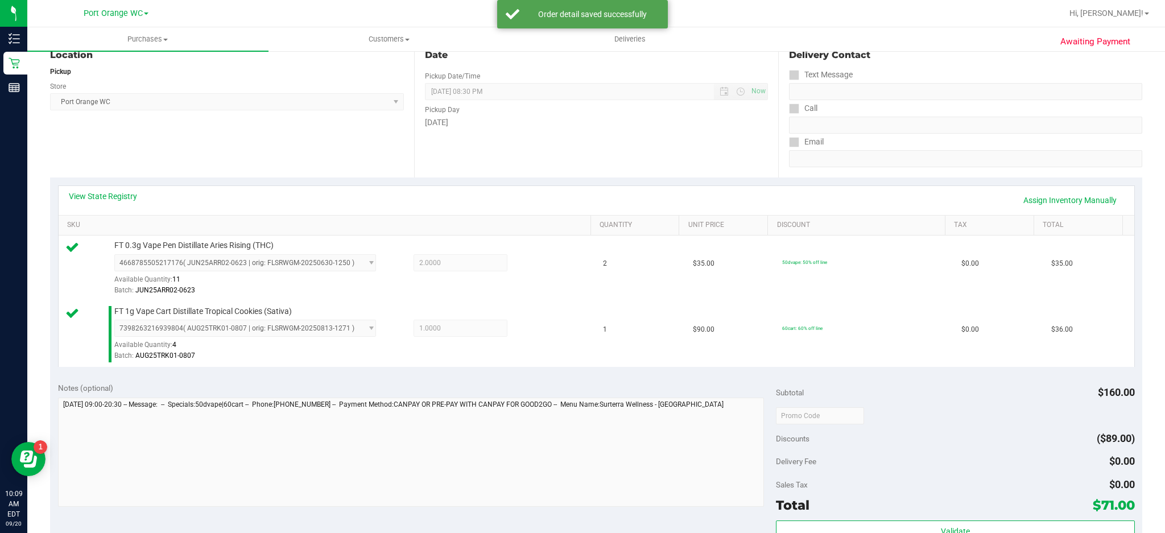
scroll to position [143, 0]
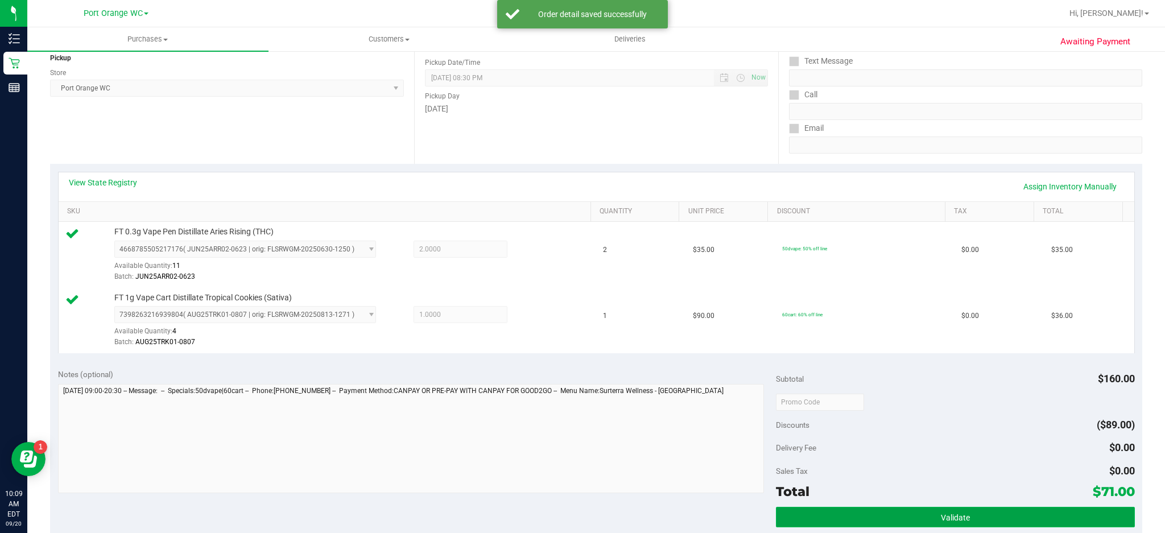
click at [949, 516] on span "Validate" at bounding box center [955, 517] width 29 height 9
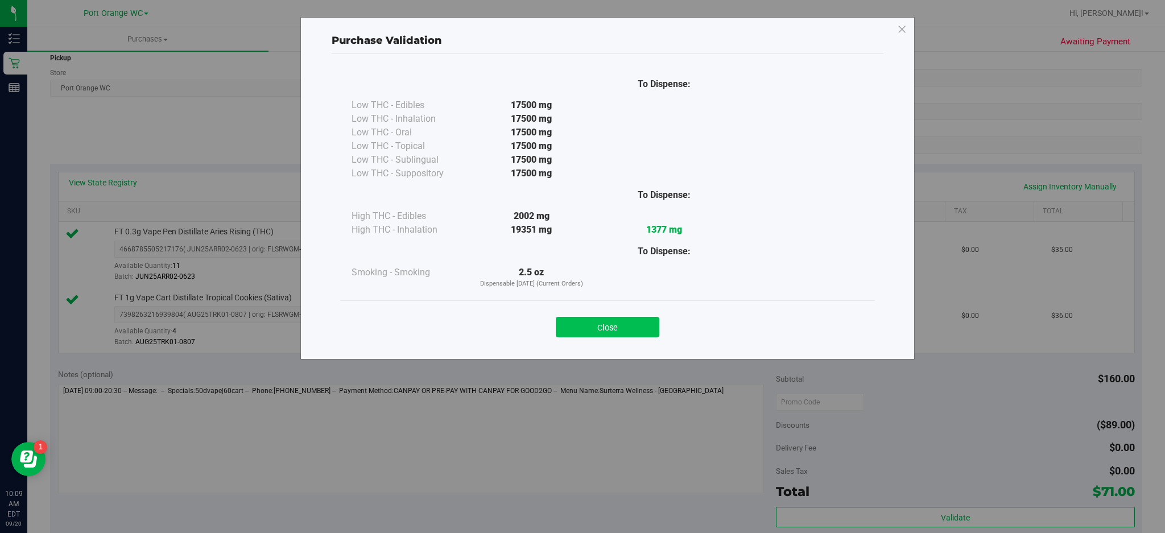
click at [629, 323] on button "Close" at bounding box center [608, 327] width 104 height 20
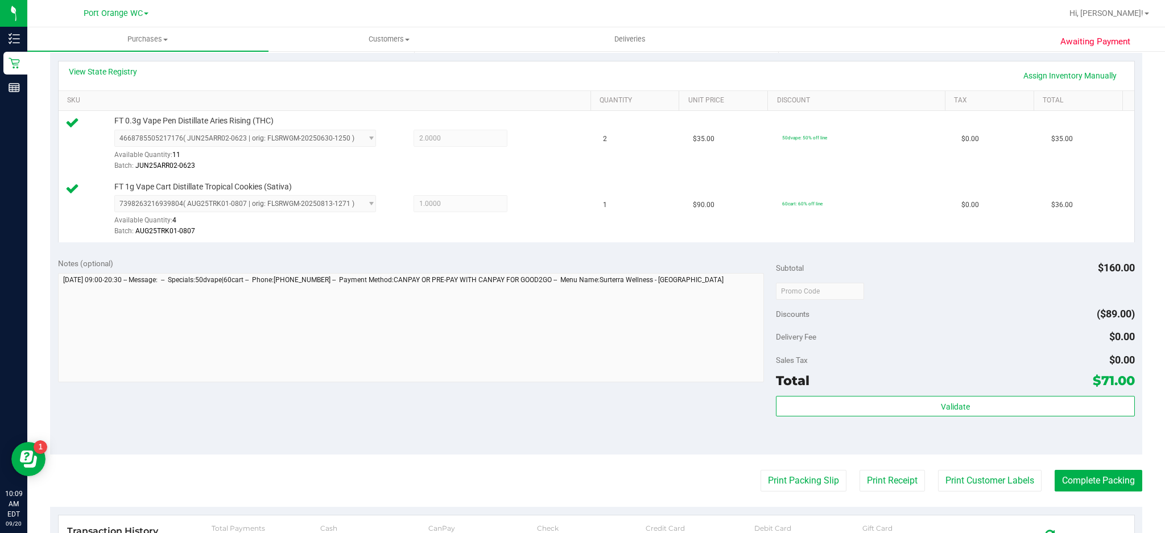
scroll to position [256, 0]
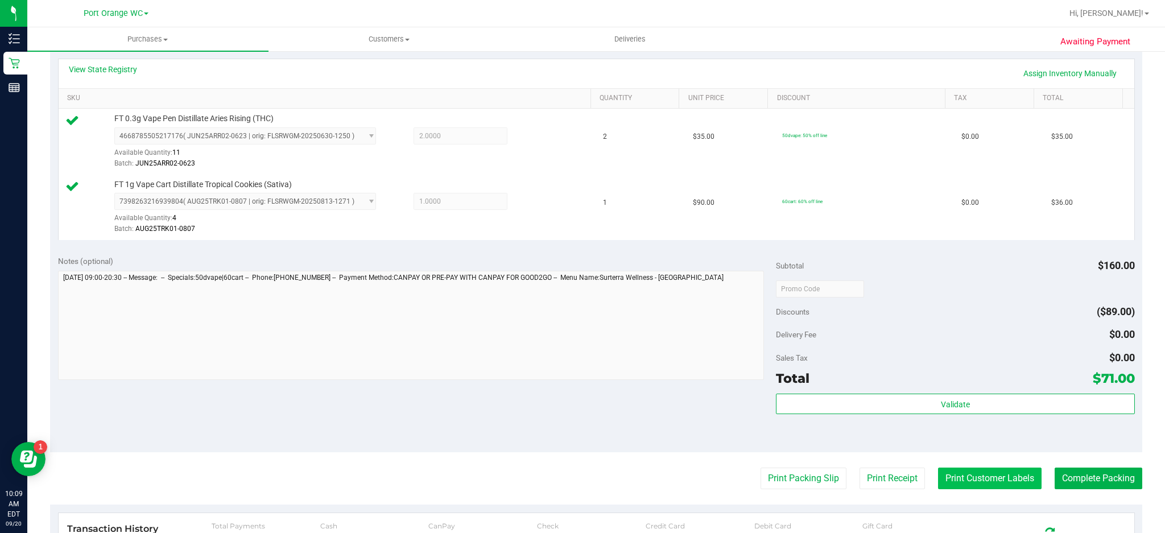
click at [987, 478] on button "Print Customer Labels" at bounding box center [990, 479] width 104 height 22
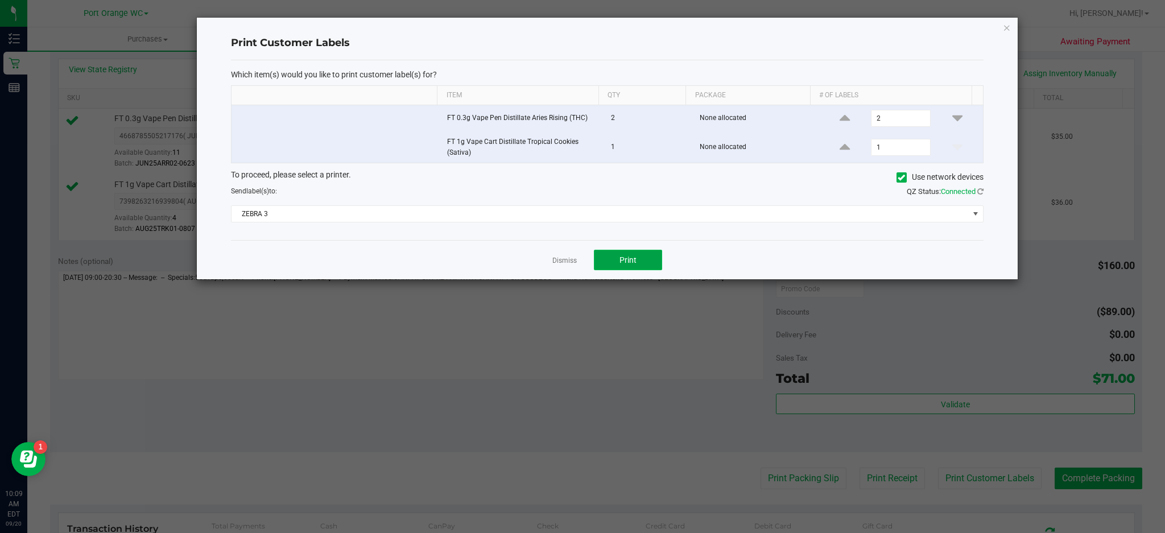
click at [650, 267] on button "Print" at bounding box center [628, 260] width 68 height 20
click at [1008, 20] on icon "button" at bounding box center [1007, 27] width 8 height 14
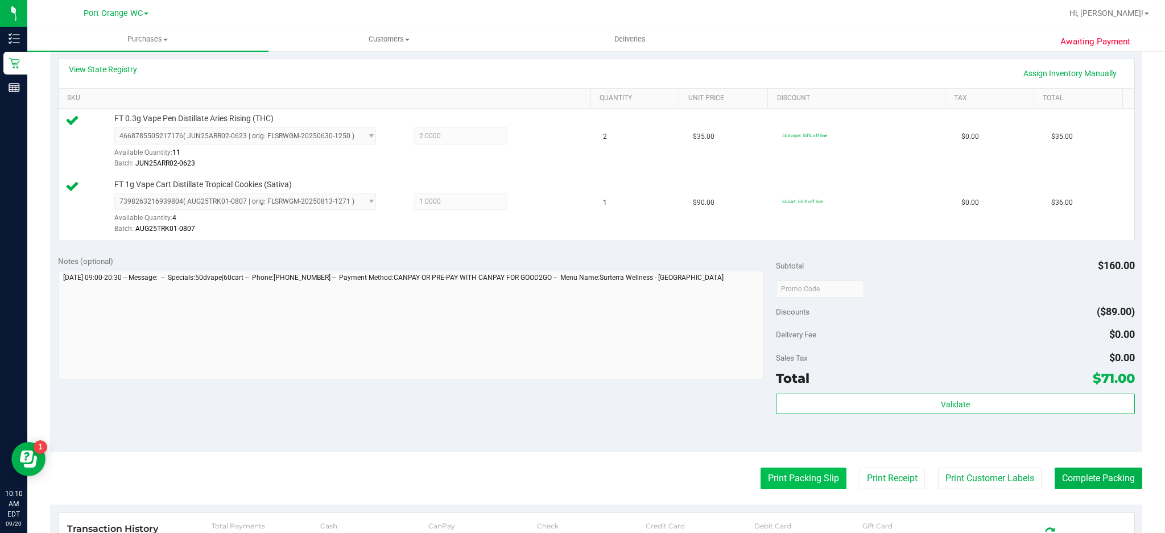
click at [810, 480] on button "Print Packing Slip" at bounding box center [803, 479] width 86 height 22
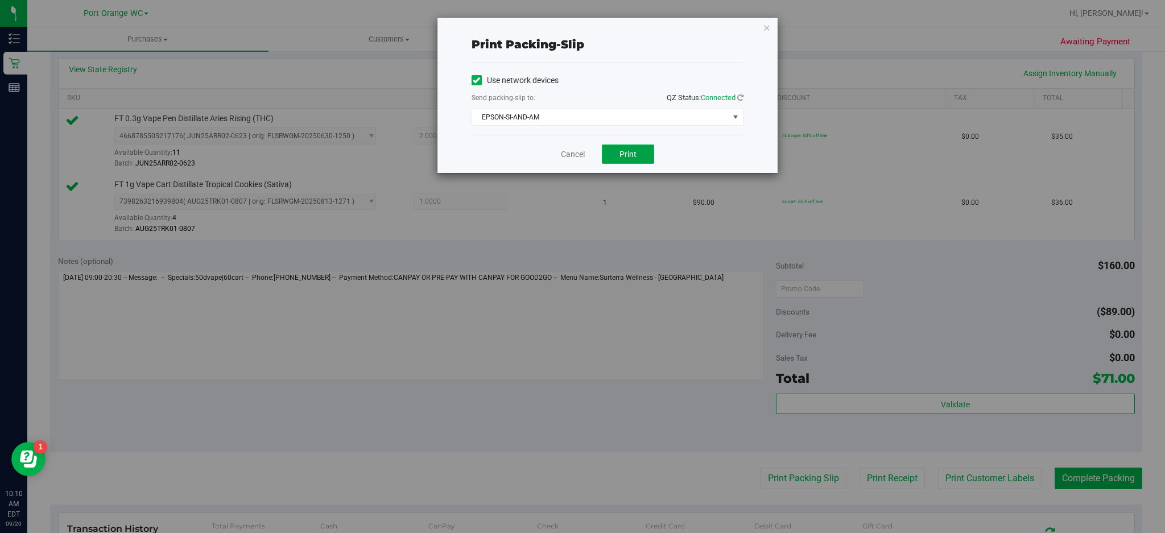
click at [638, 148] on button "Print" at bounding box center [628, 153] width 52 height 19
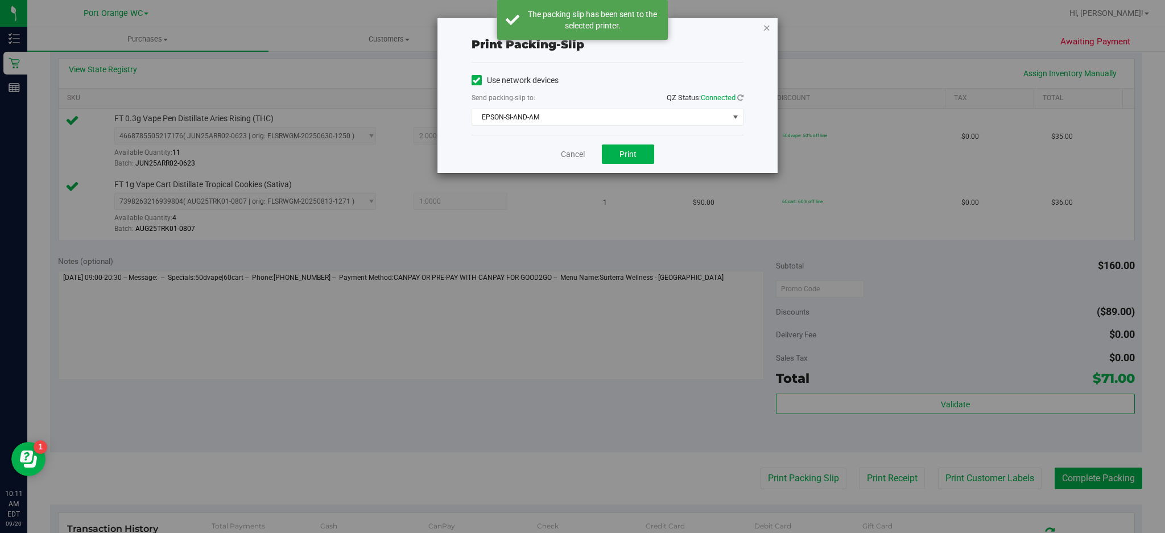
click at [766, 26] on icon "button" at bounding box center [767, 27] width 8 height 14
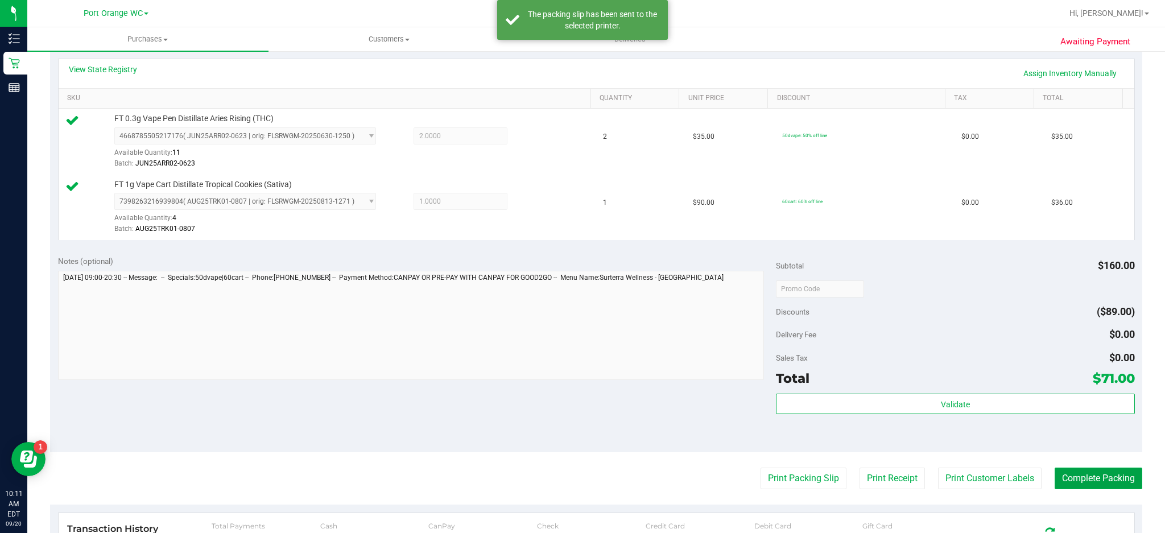
click at [1098, 477] on button "Complete Packing" at bounding box center [1099, 479] width 88 height 22
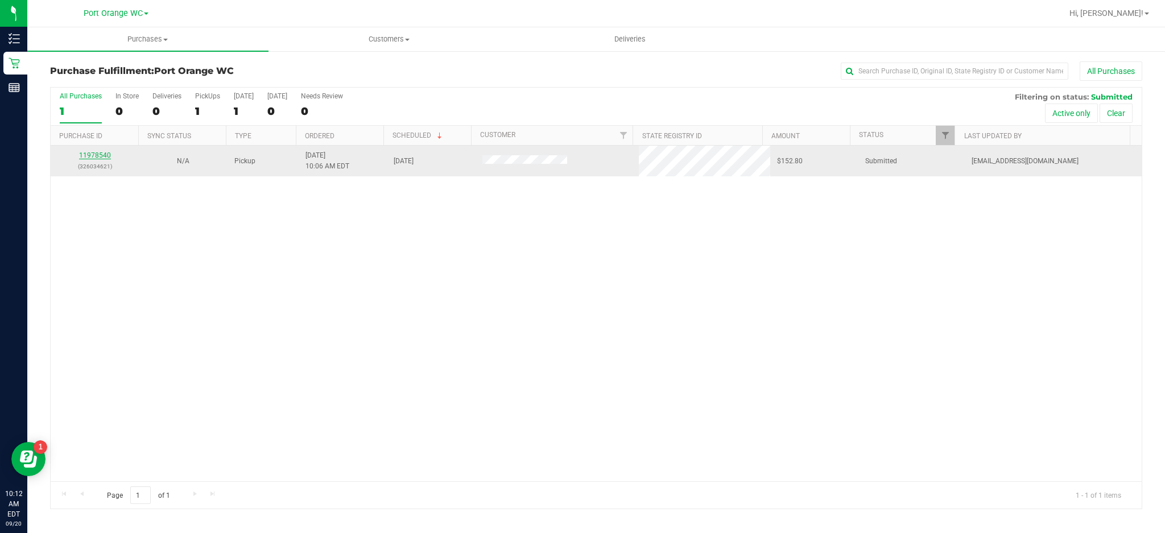
click at [102, 156] on link "11978540" at bounding box center [95, 155] width 32 height 8
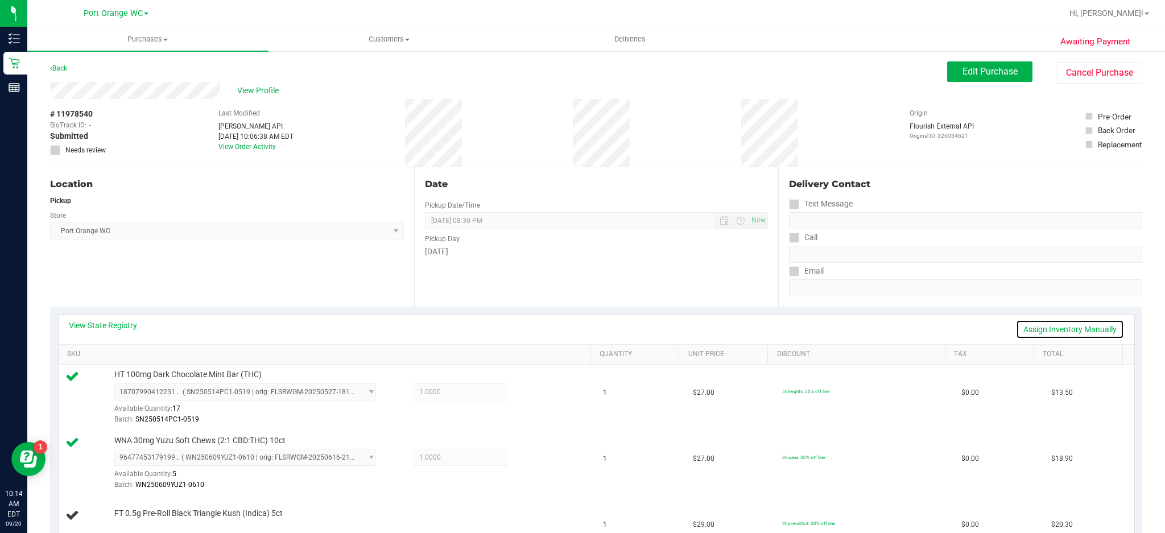
click at [1070, 332] on link "Assign Inventory Manually" at bounding box center [1070, 329] width 108 height 19
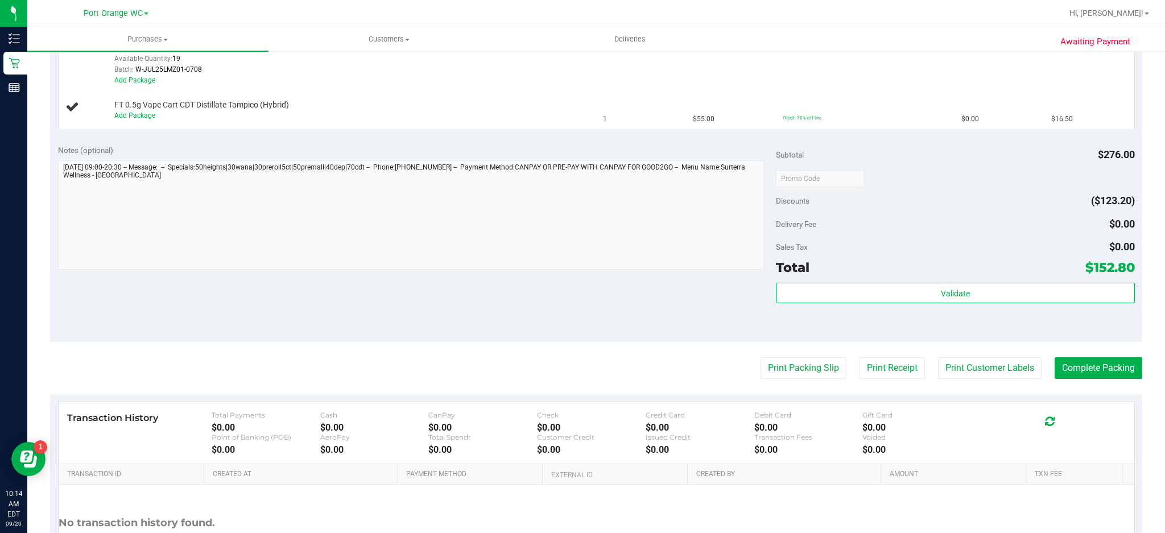
scroll to position [691, 0]
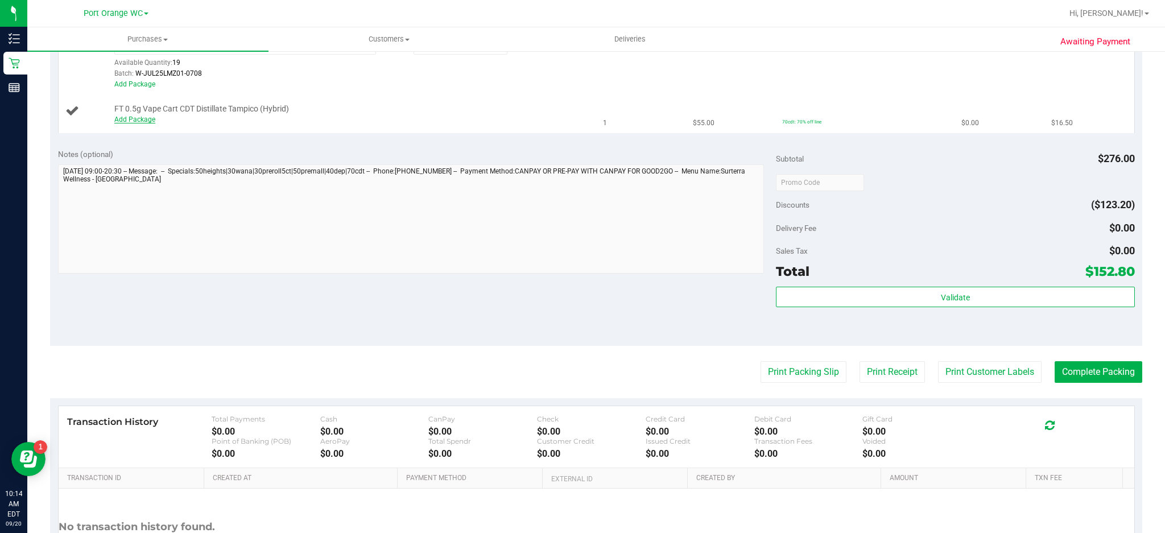
click at [148, 119] on link "Add Package" at bounding box center [134, 119] width 41 height 8
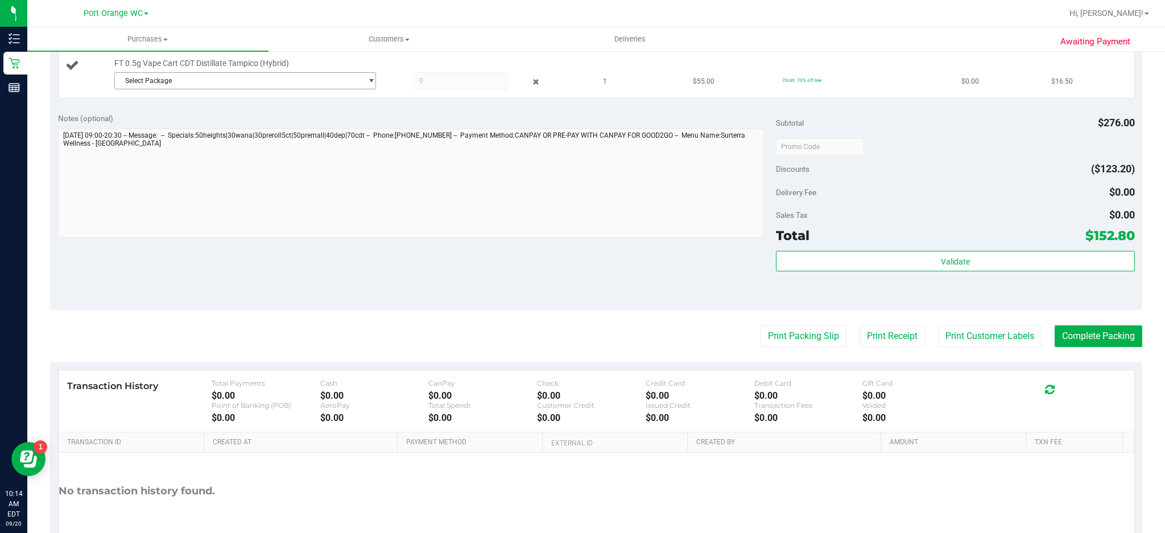
click at [367, 80] on span "select" at bounding box center [371, 80] width 9 height 9
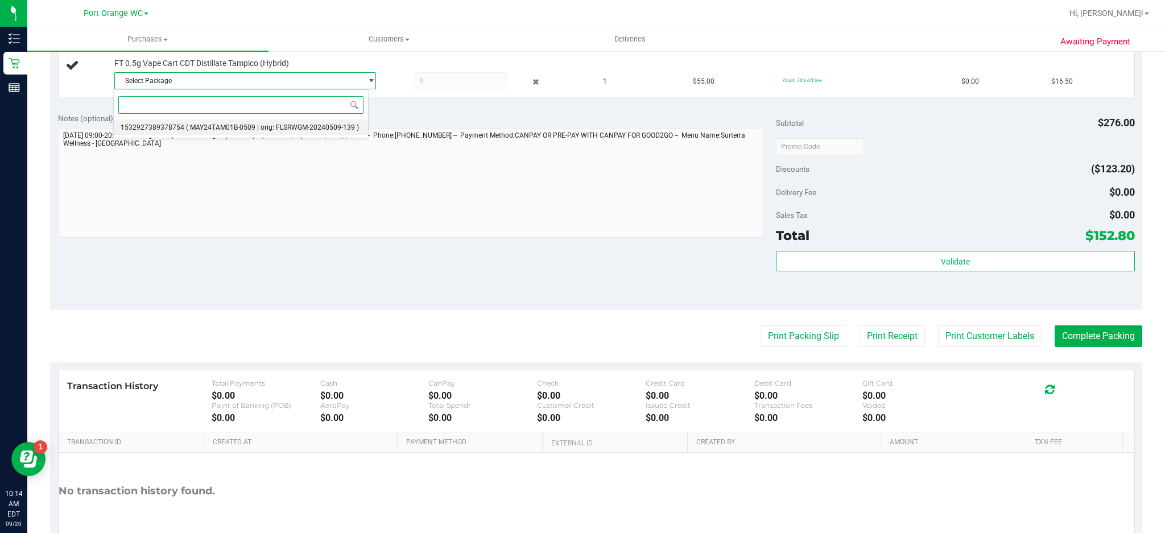
click at [294, 124] on span "( MAY24TAM01B-0509 | orig: FLSRWGM-20240509-139 )" at bounding box center [272, 127] width 173 height 8
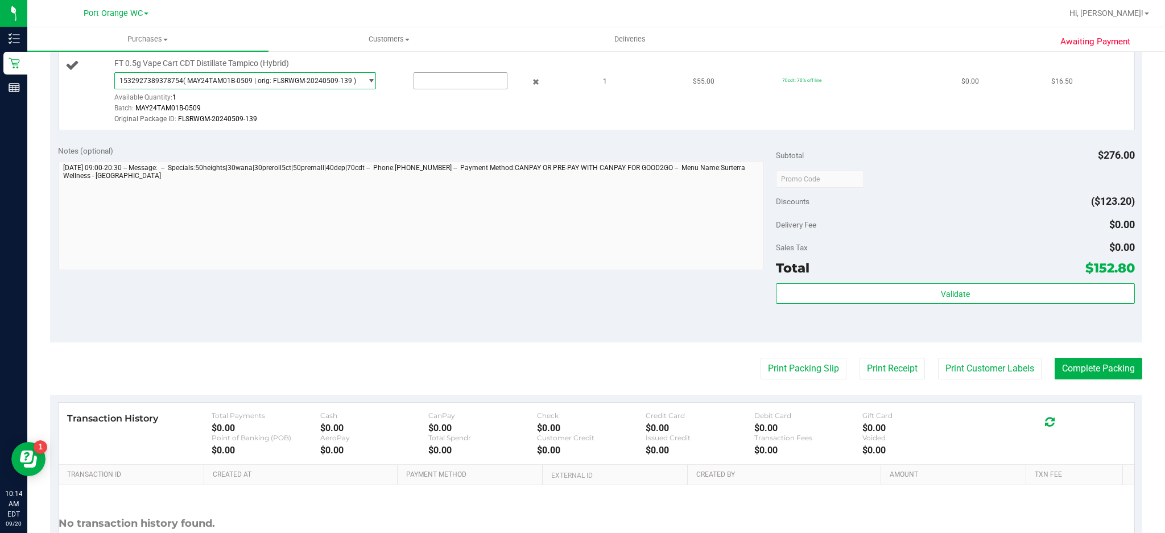
click at [438, 80] on input "text" at bounding box center [460, 81] width 93 height 16
type input "1"
type input "1.0000"
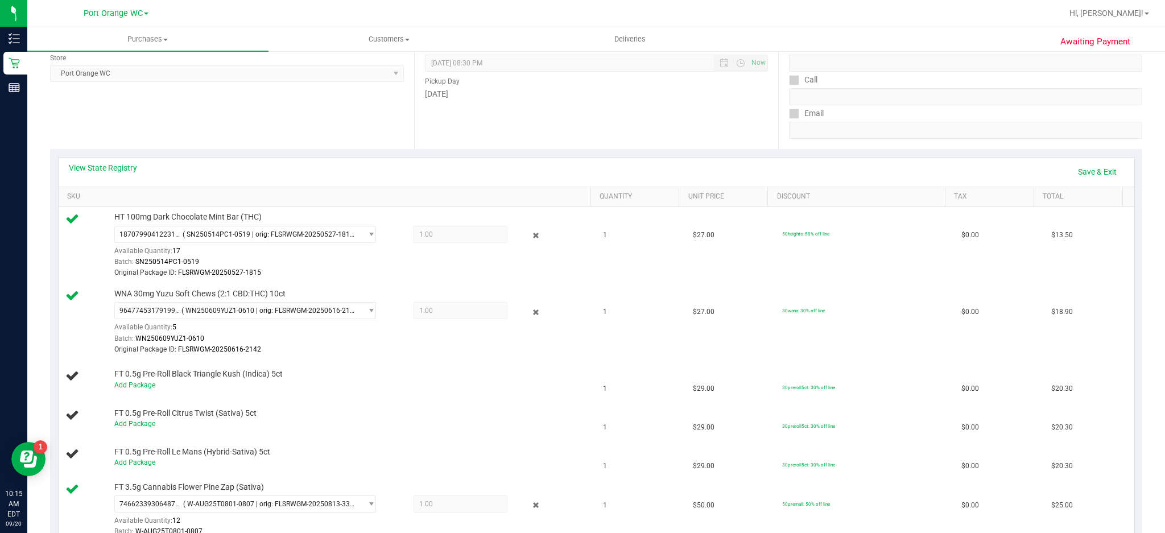
scroll to position [158, 0]
click at [1089, 166] on link "Save & Exit" at bounding box center [1096, 171] width 53 height 19
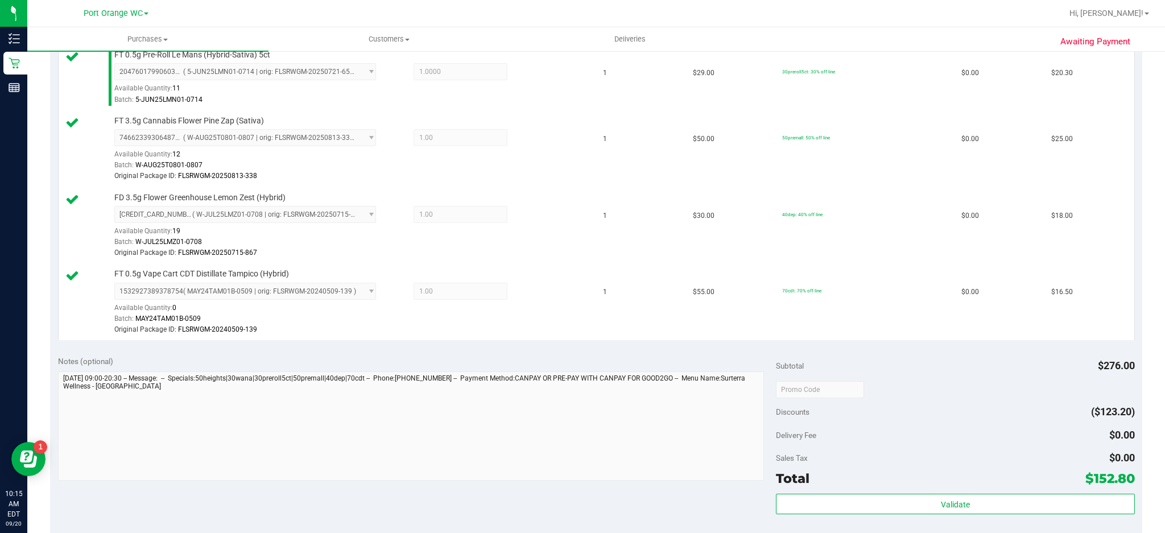
scroll to position [913, 0]
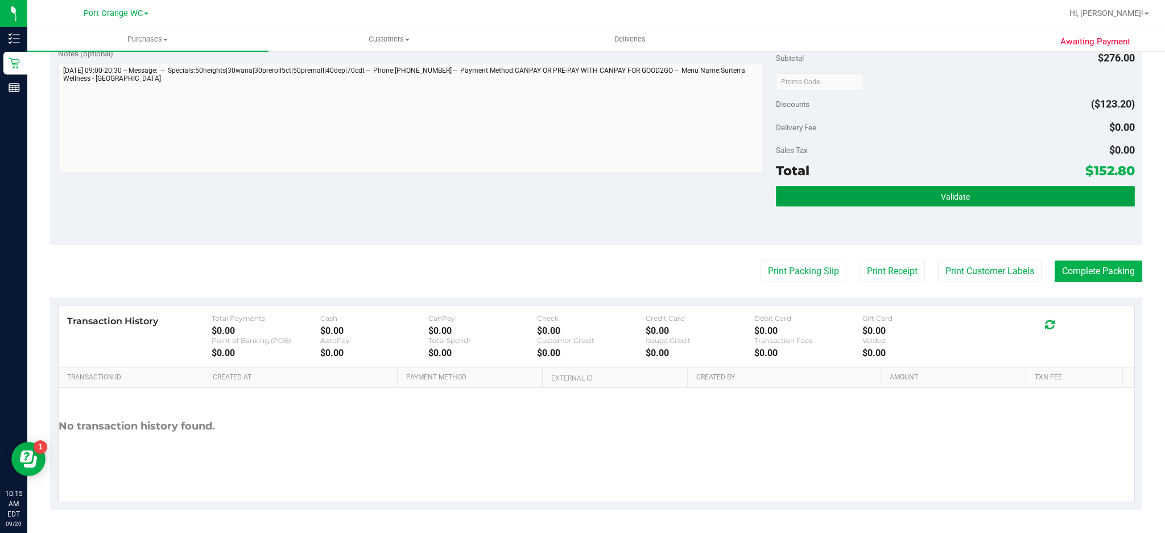
click at [963, 199] on button "Validate" at bounding box center [955, 196] width 359 height 20
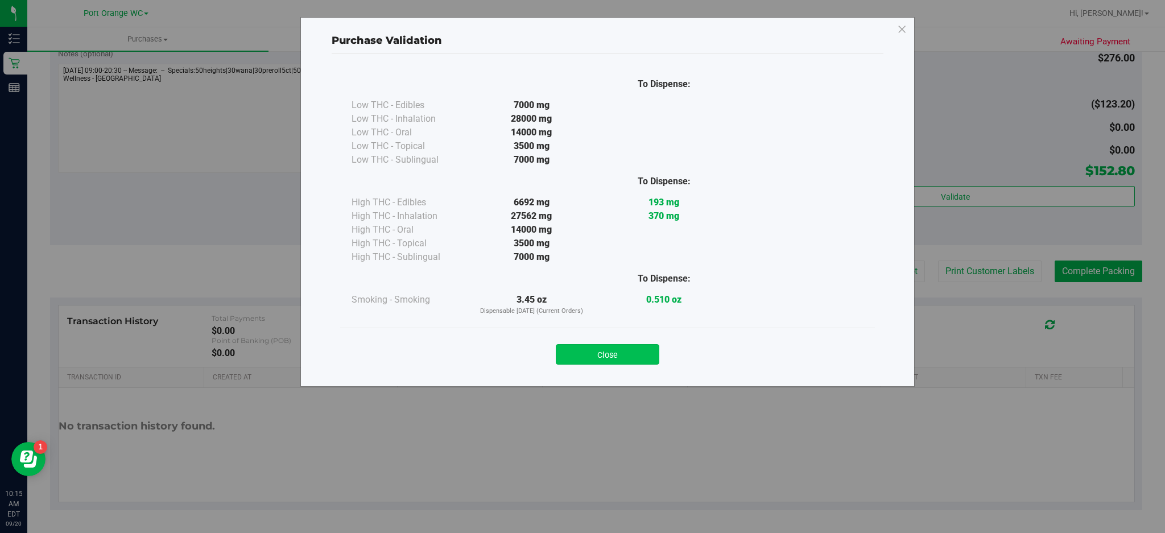
click at [615, 358] on button "Close" at bounding box center [608, 354] width 104 height 20
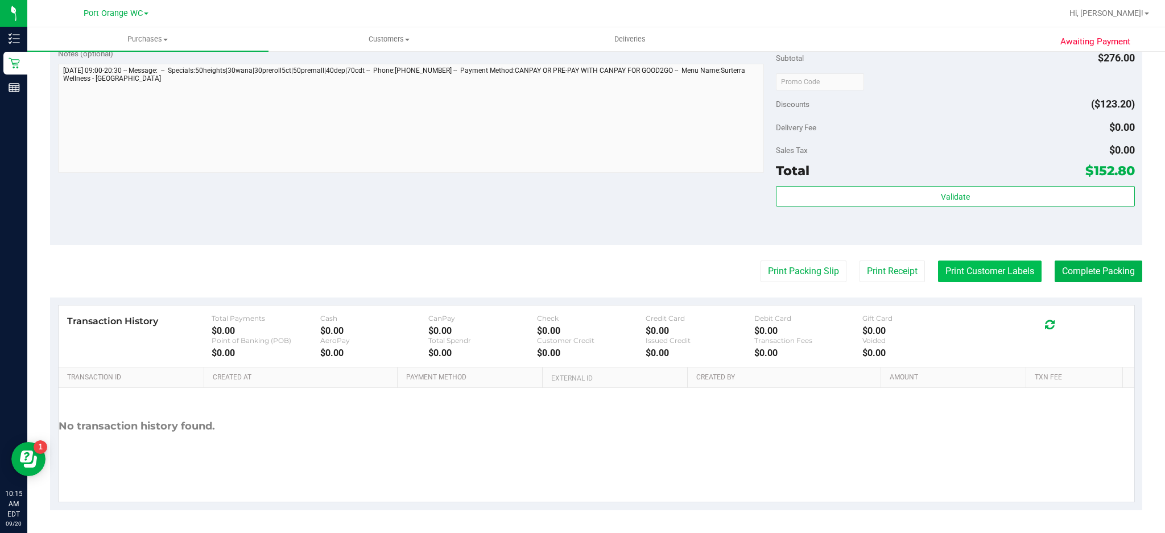
click at [988, 272] on button "Print Customer Labels" at bounding box center [990, 272] width 104 height 22
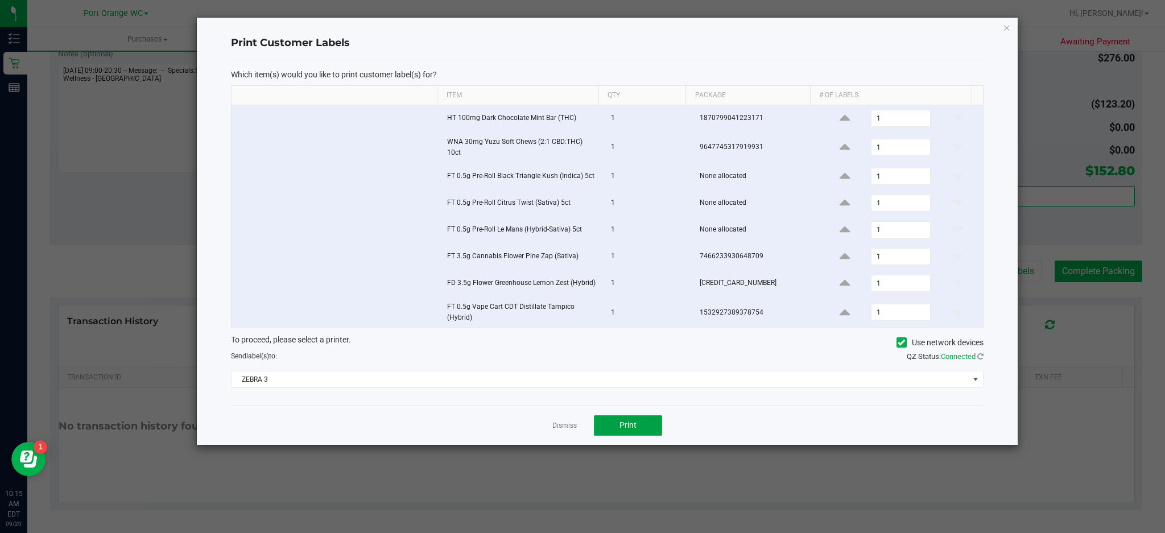
click at [646, 433] on button "Print" at bounding box center [628, 425] width 68 height 20
click at [1006, 26] on icon "button" at bounding box center [1007, 27] width 8 height 14
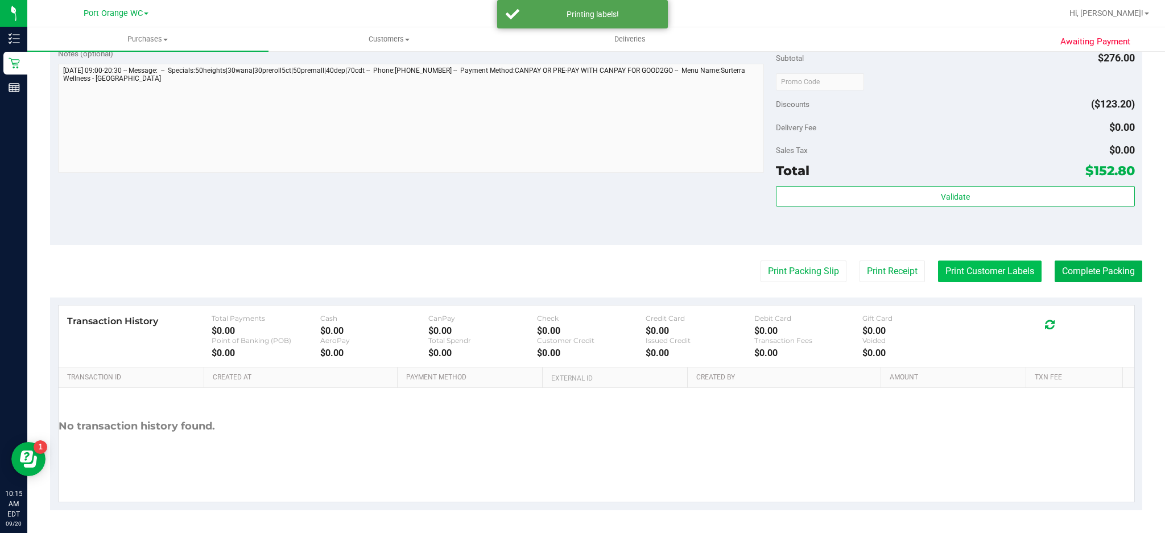
click at [1002, 266] on button "Print Customer Labels" at bounding box center [990, 272] width 104 height 22
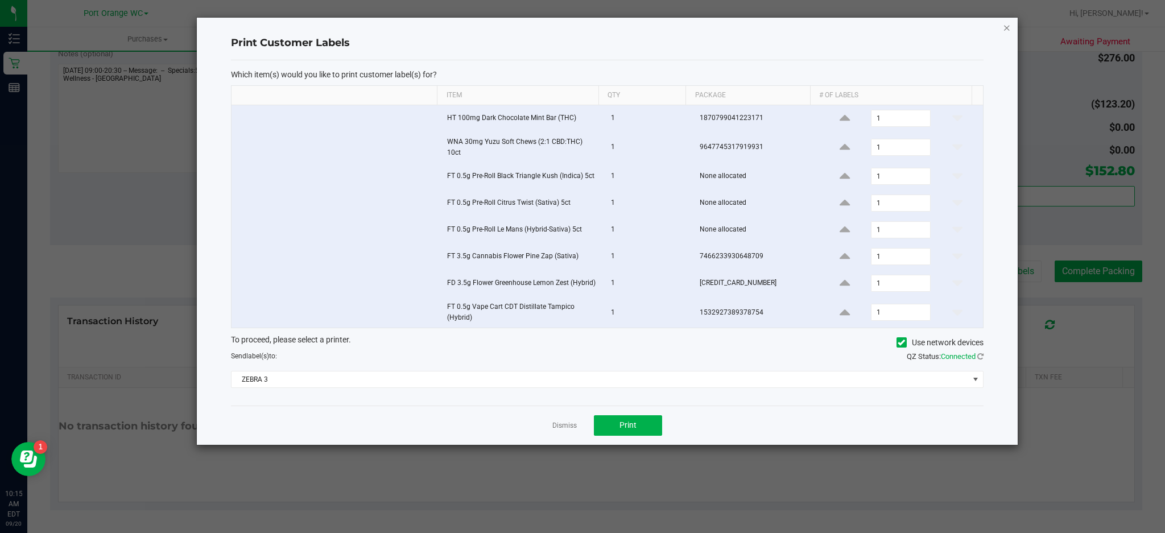
click at [1006, 26] on icon "button" at bounding box center [1007, 27] width 8 height 14
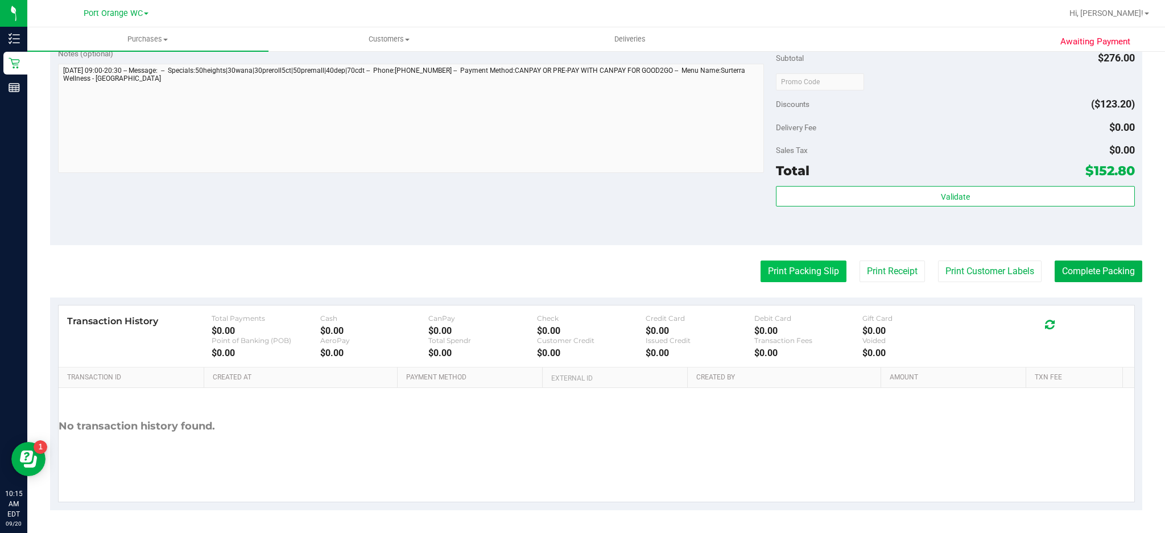
click at [800, 271] on button "Print Packing Slip" at bounding box center [803, 272] width 86 height 22
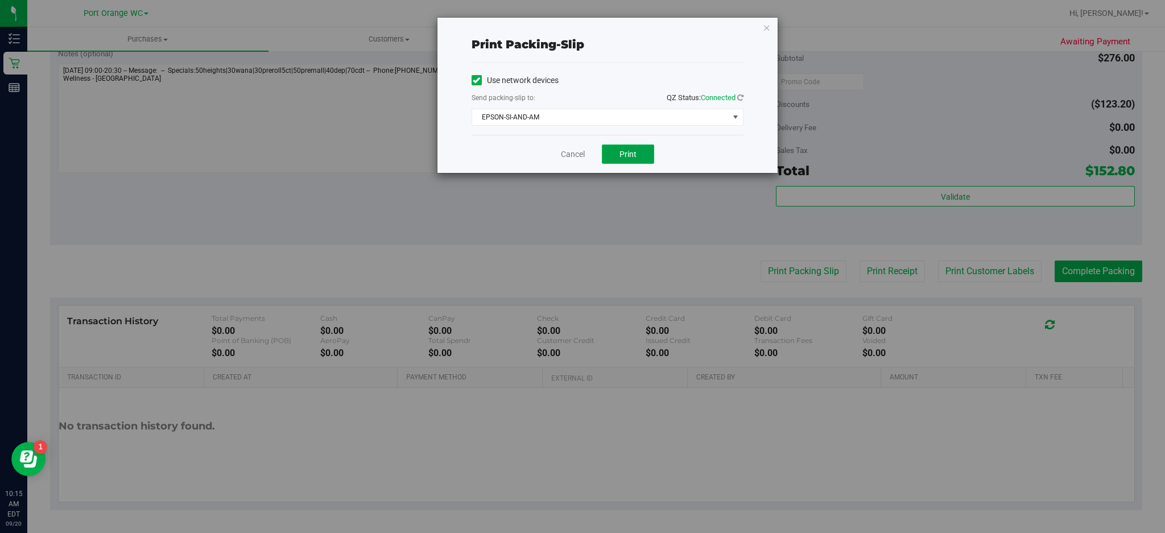
click at [642, 158] on button "Print" at bounding box center [628, 153] width 52 height 19
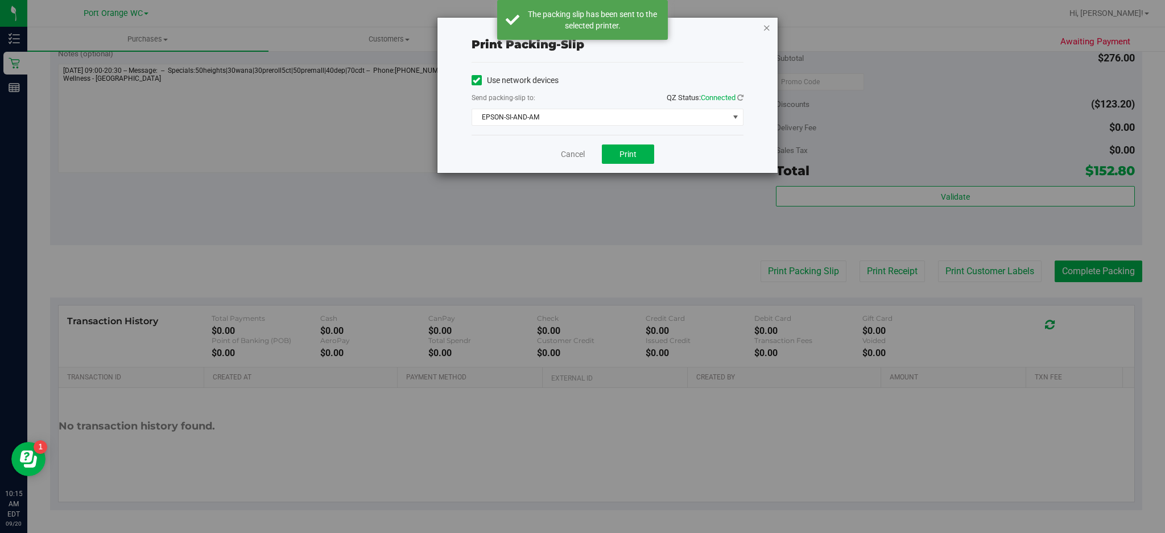
click at [767, 26] on icon "button" at bounding box center [767, 27] width 8 height 14
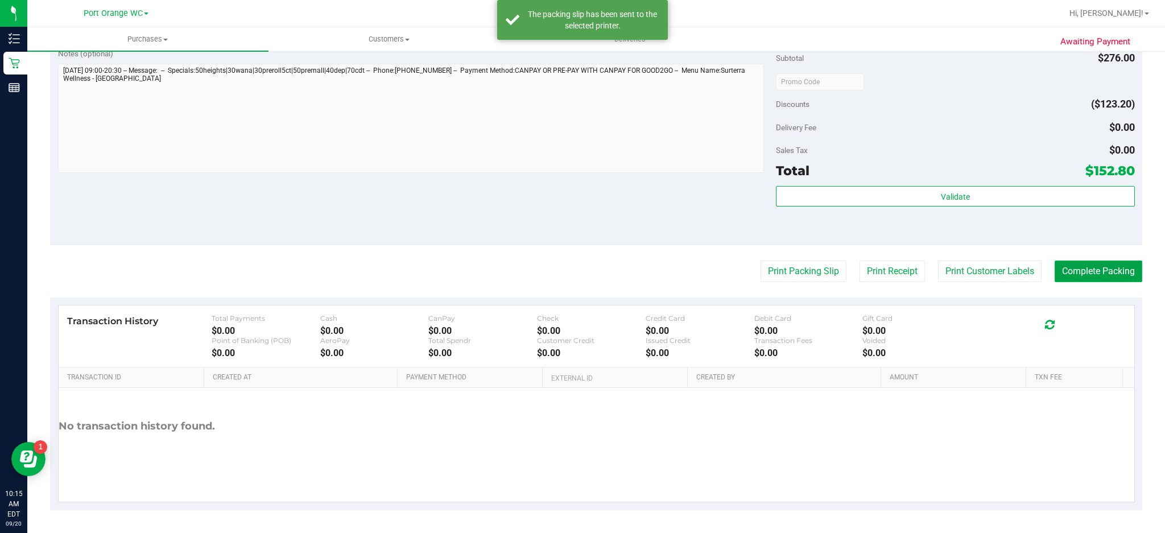
click at [1089, 274] on button "Complete Packing" at bounding box center [1099, 272] width 88 height 22
